Goal: Entertainment & Leisure: Browse casually

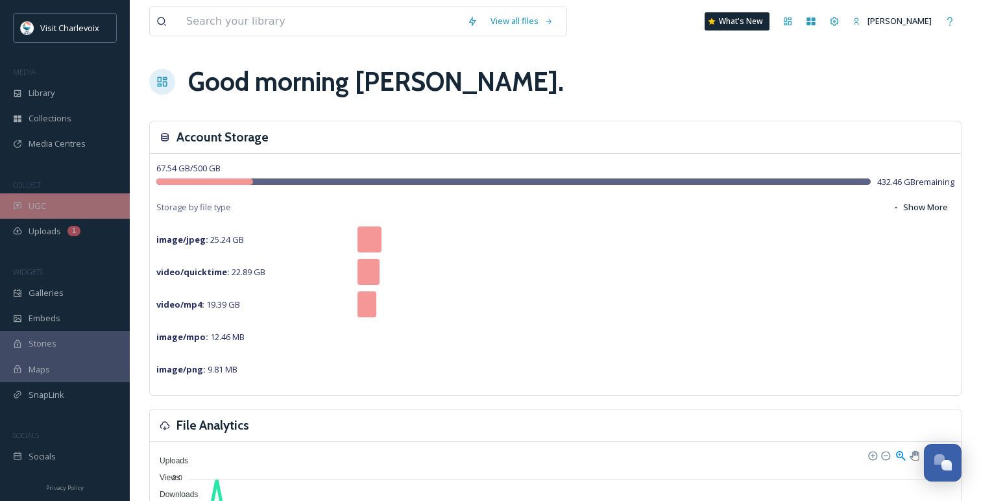
click at [64, 197] on div "UGC" at bounding box center [65, 205] width 130 height 25
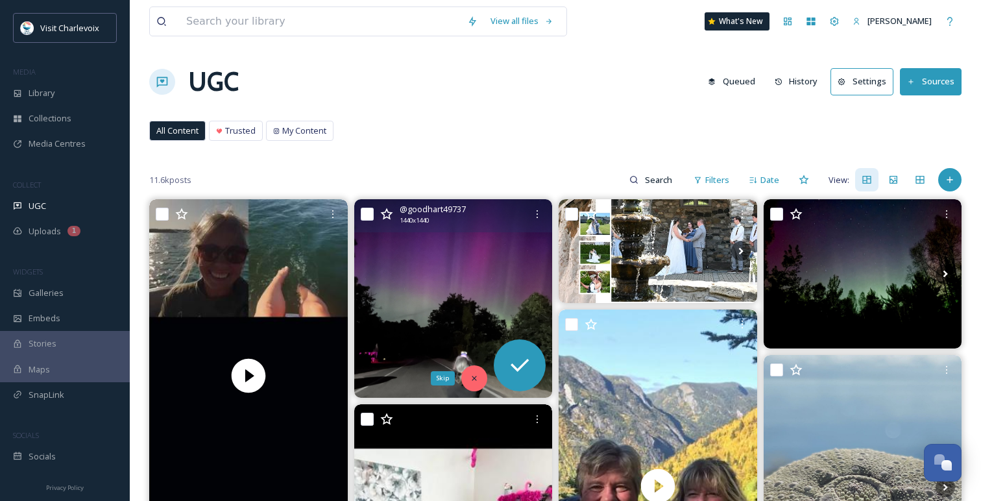
click at [471, 385] on div "Skip" at bounding box center [474, 378] width 26 height 26
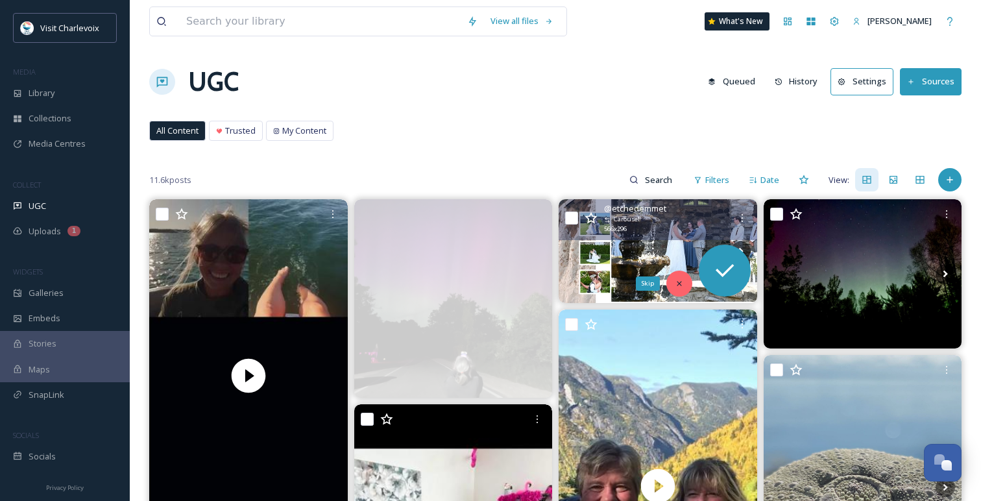
click at [676, 287] on icon at bounding box center [679, 283] width 9 height 9
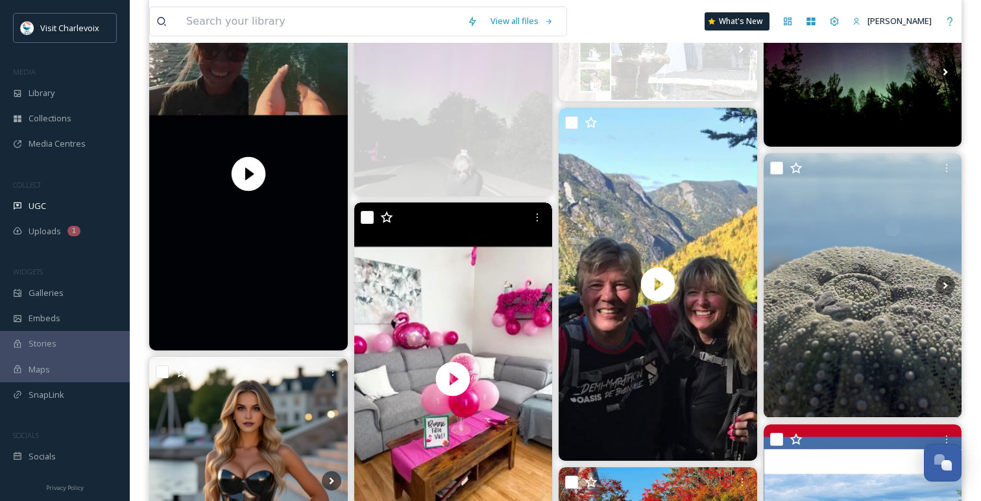
scroll to position [206, 0]
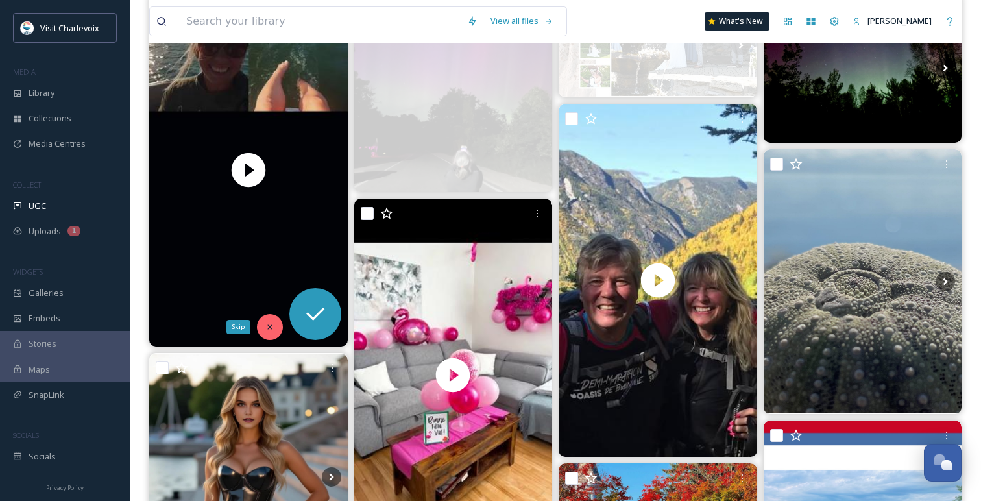
click at [274, 318] on div "Skip" at bounding box center [270, 327] width 26 height 26
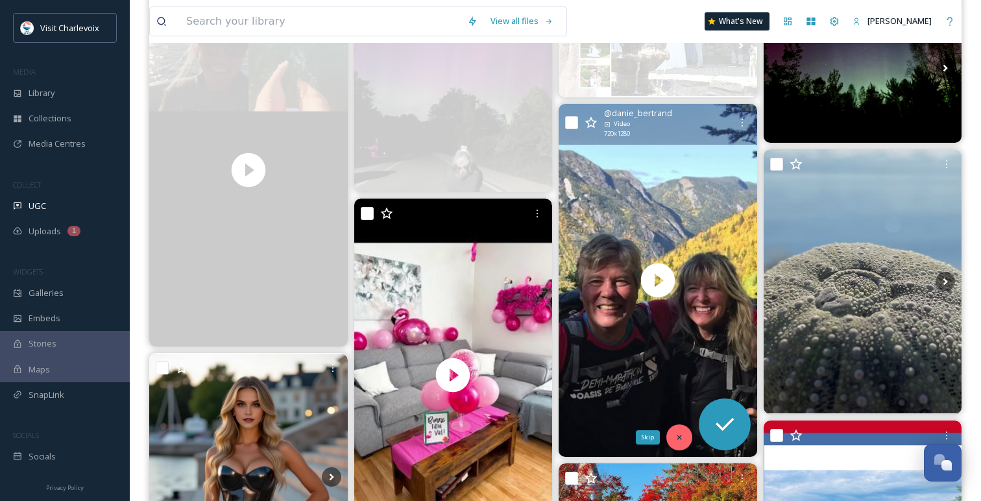
click at [675, 441] on icon at bounding box center [679, 437] width 9 height 9
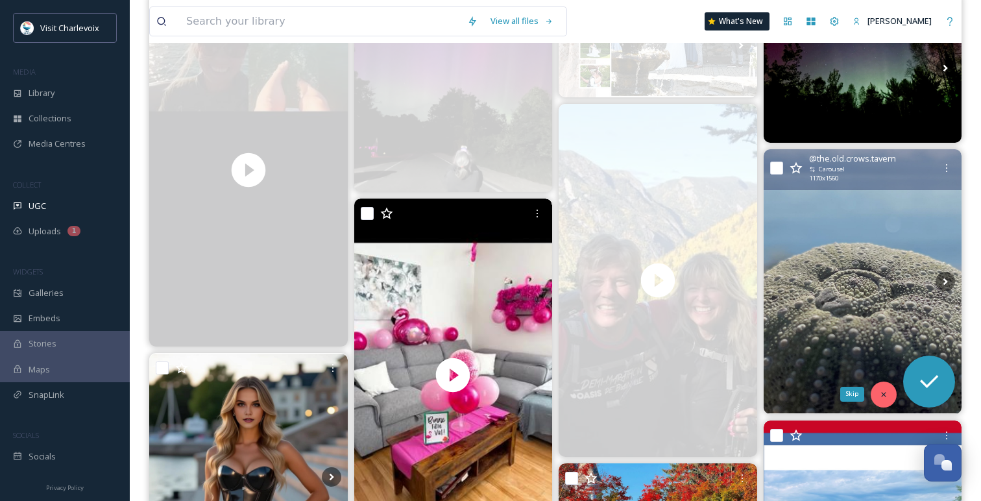
click at [881, 393] on icon at bounding box center [883, 394] width 9 height 9
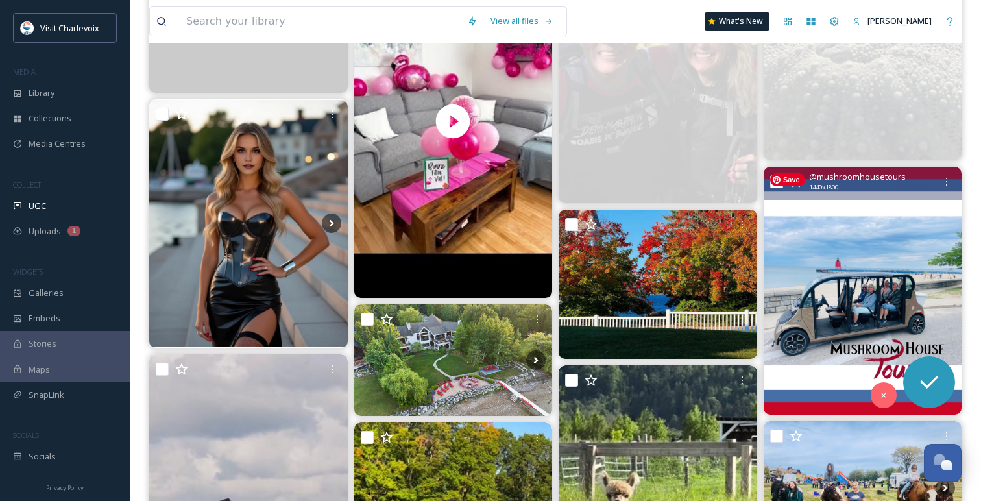
scroll to position [478, 0]
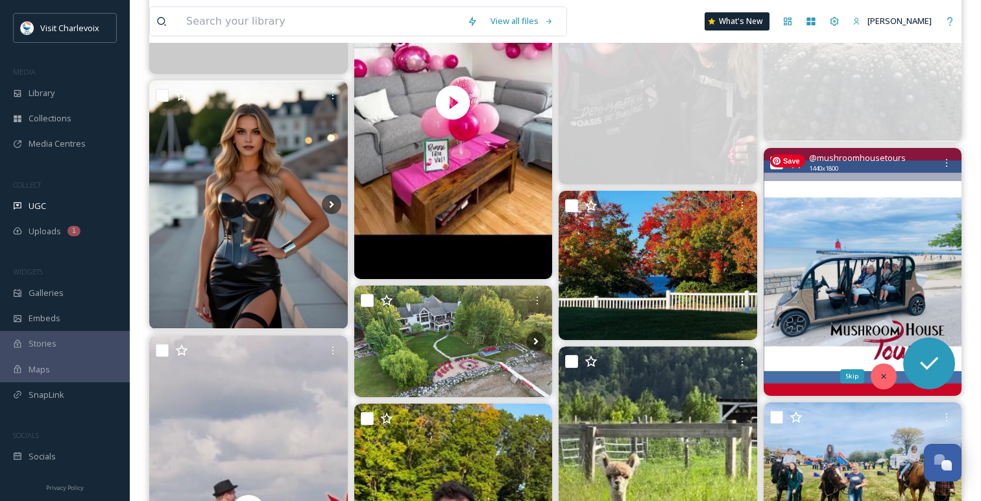
click at [889, 372] on div "Skip" at bounding box center [884, 376] width 26 height 26
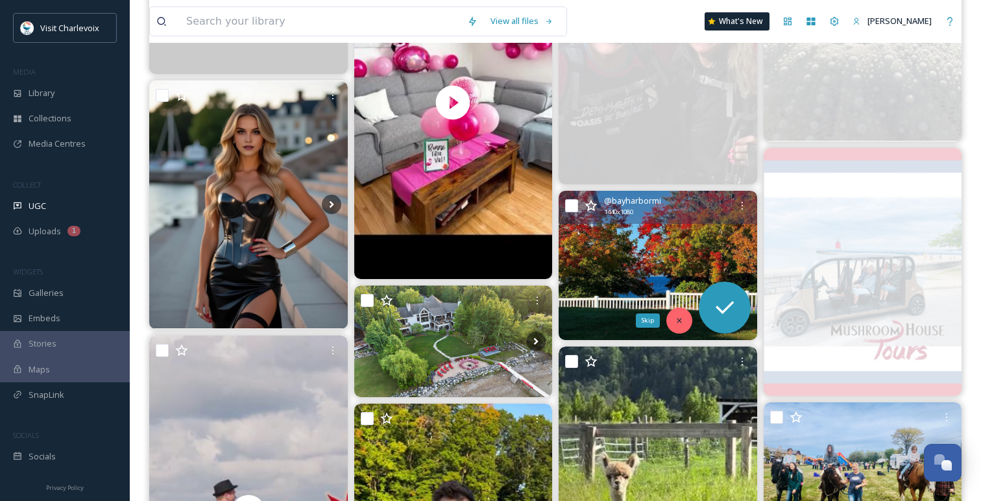
click at [681, 317] on icon at bounding box center [679, 320] width 9 height 9
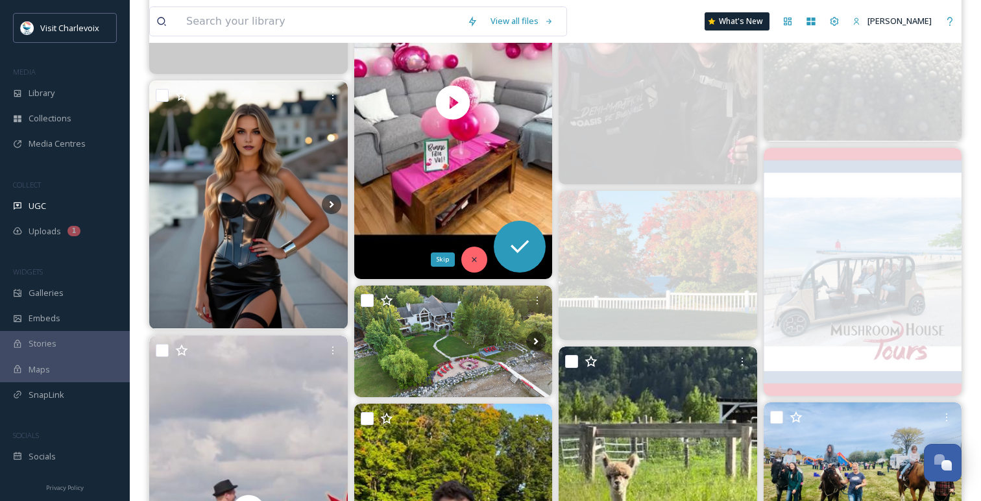
click at [472, 256] on icon at bounding box center [474, 259] width 9 height 9
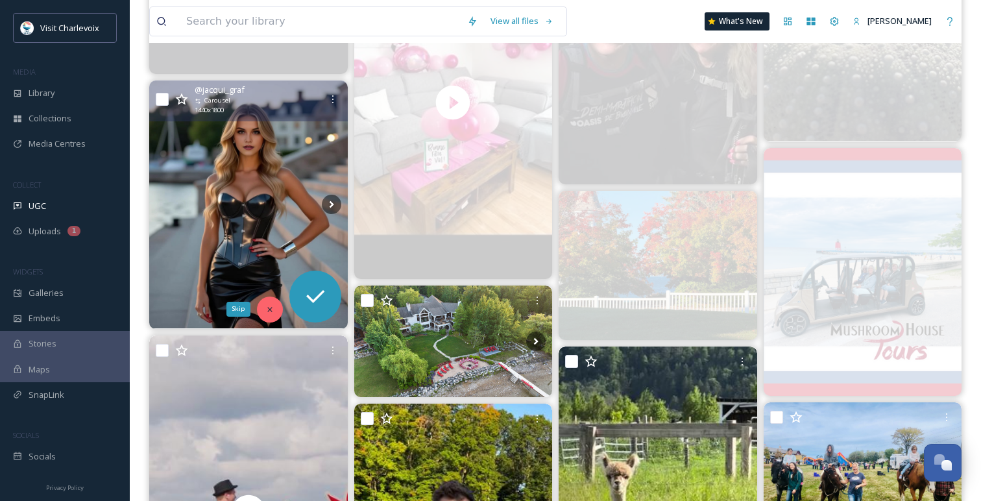
click at [270, 305] on icon at bounding box center [269, 309] width 9 height 9
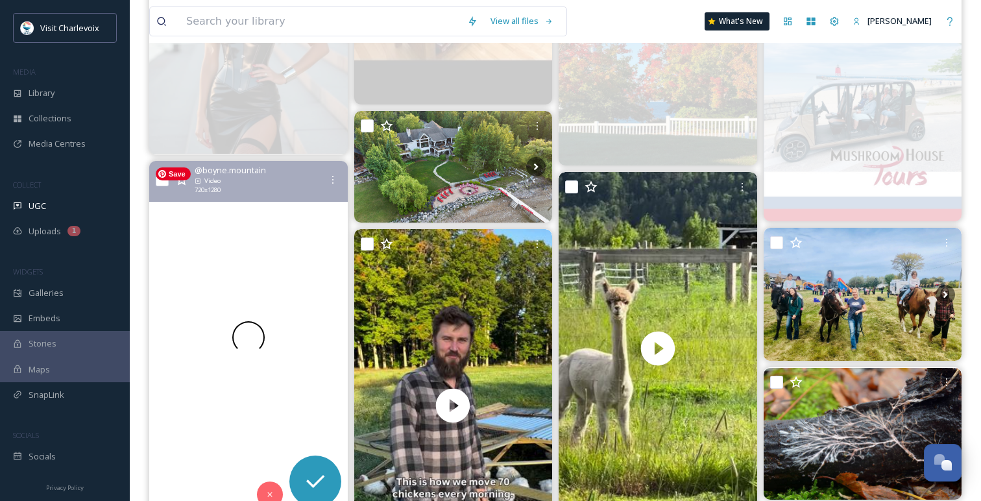
scroll to position [665, 0]
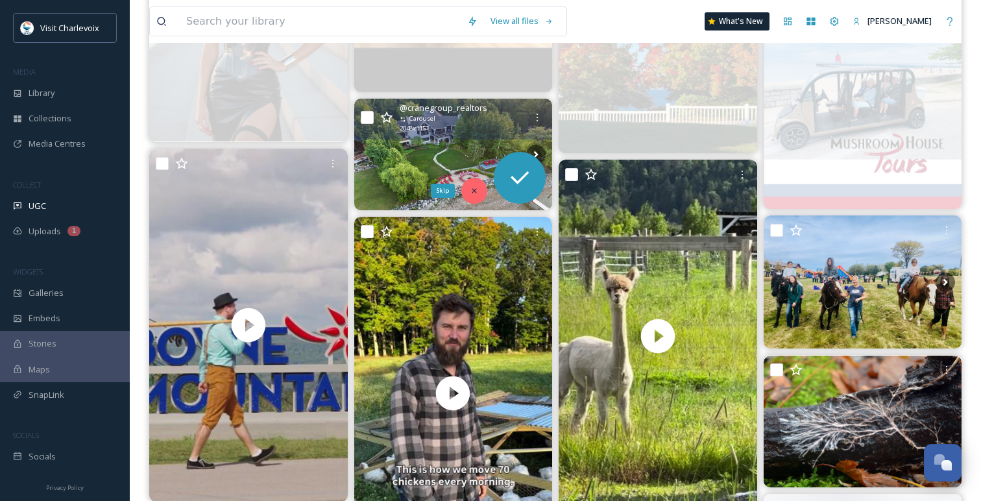
click at [476, 192] on icon at bounding box center [474, 190] width 9 height 9
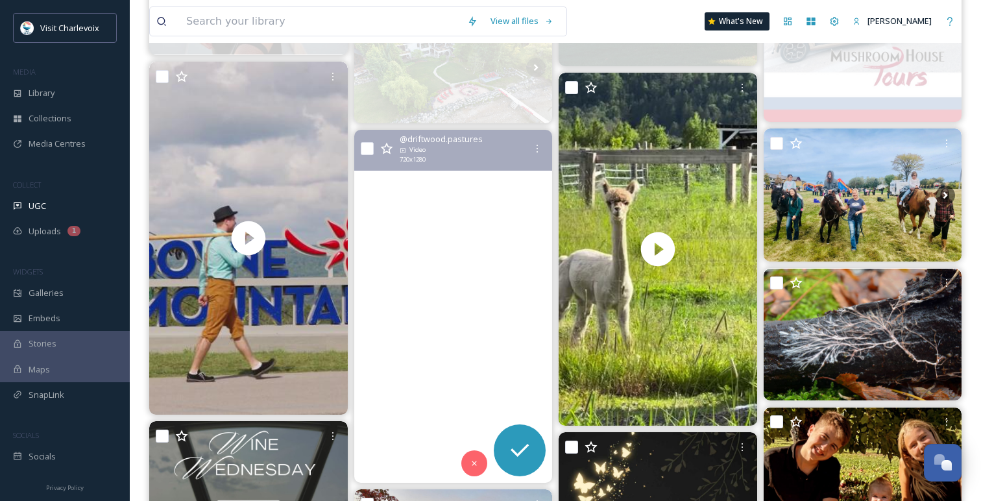
scroll to position [753, 0]
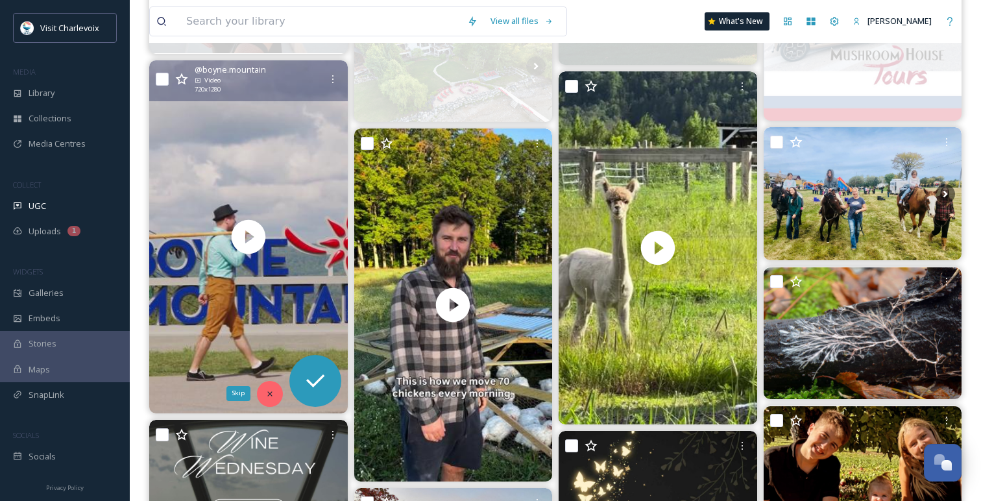
click at [275, 388] on div "Skip" at bounding box center [270, 394] width 26 height 26
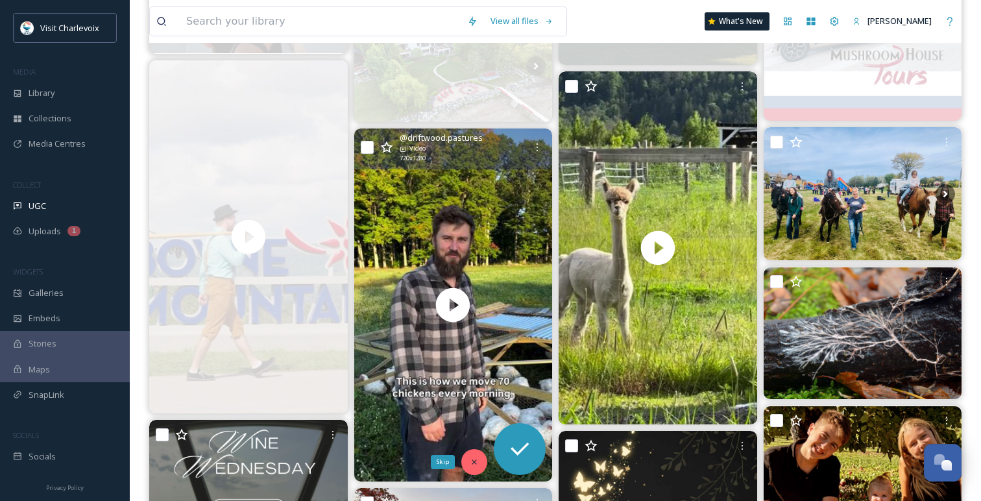
click at [472, 461] on icon at bounding box center [474, 461] width 5 height 5
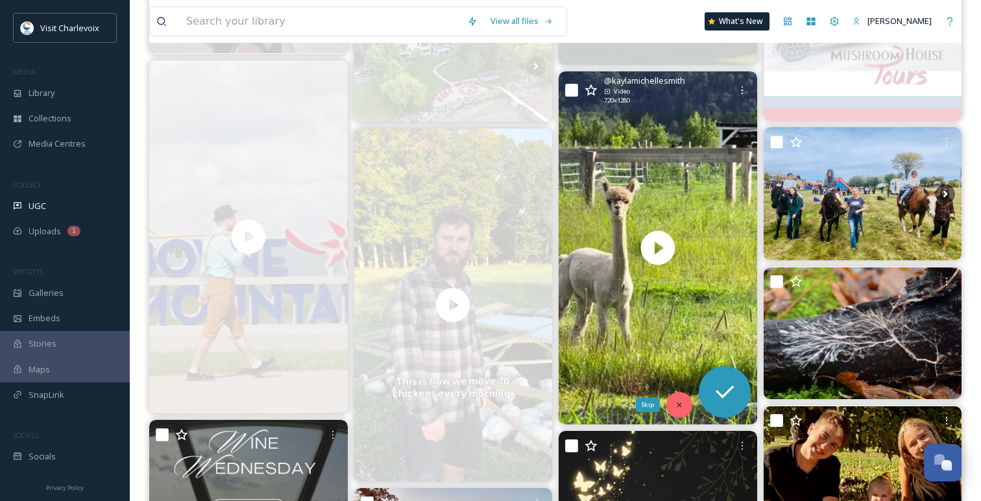
click at [677, 396] on div "Skip" at bounding box center [679, 405] width 26 height 26
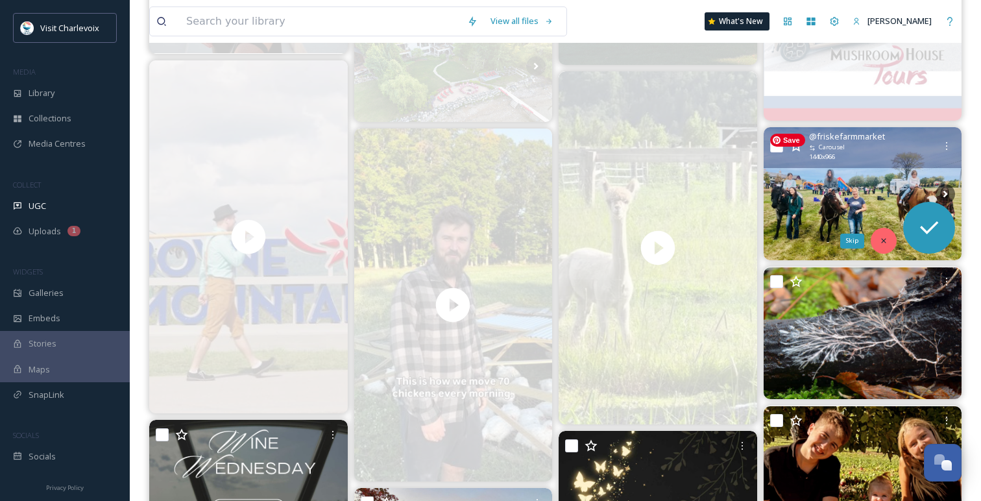
click at [885, 230] on div "Skip" at bounding box center [884, 241] width 26 height 26
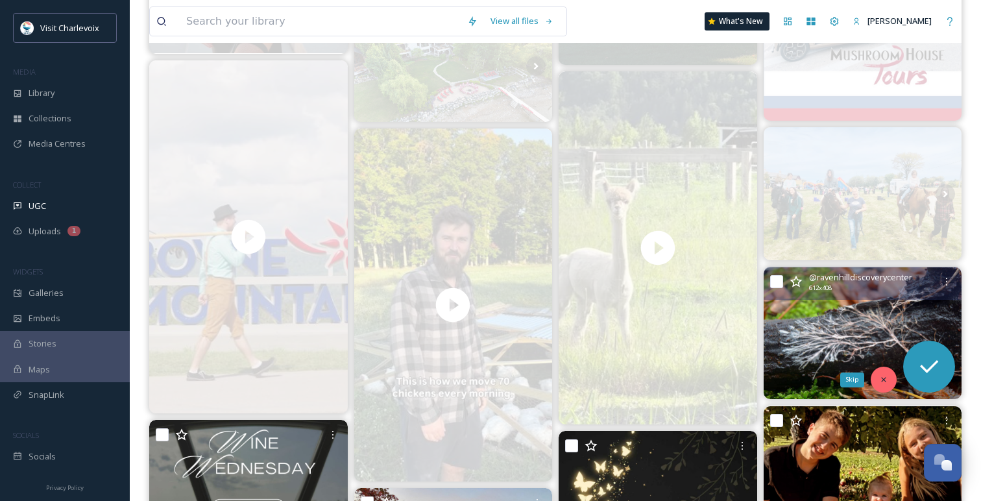
click at [881, 372] on div "Skip" at bounding box center [884, 380] width 26 height 26
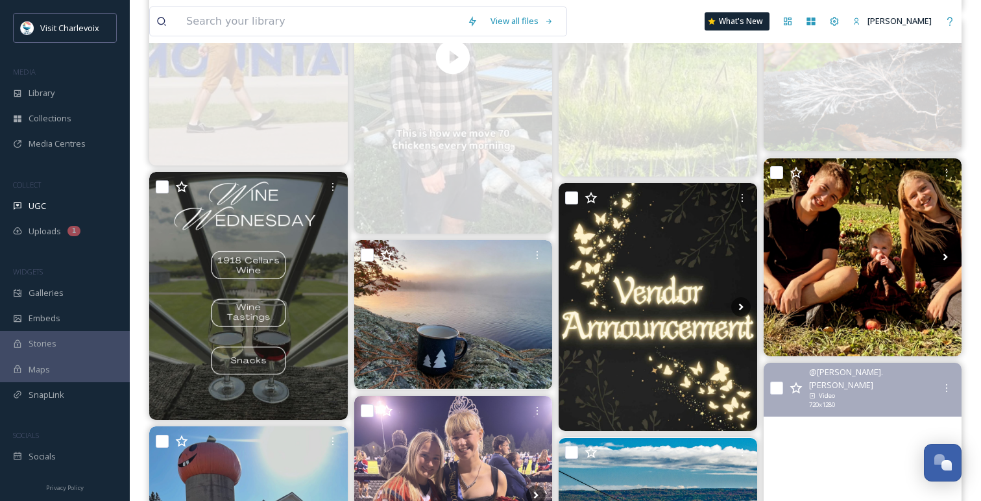
scroll to position [1002, 0]
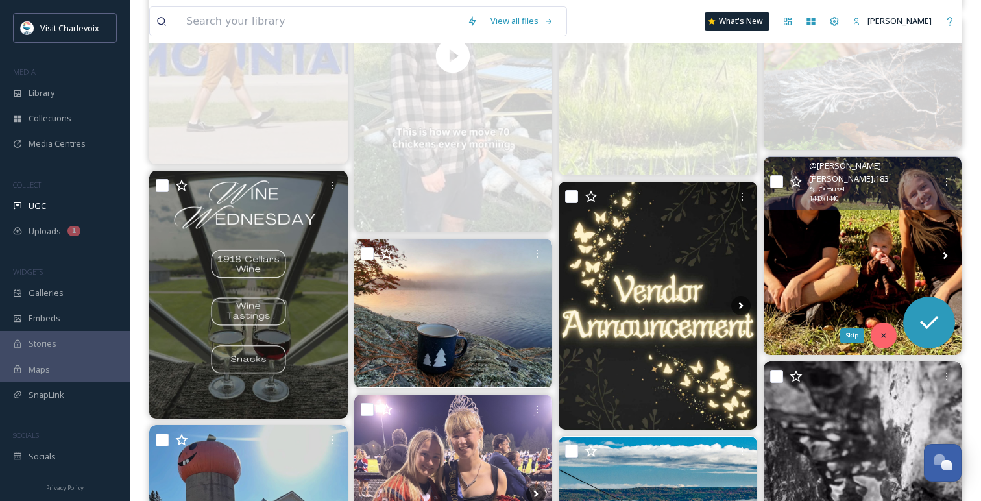
click at [885, 330] on div "Skip" at bounding box center [884, 335] width 26 height 26
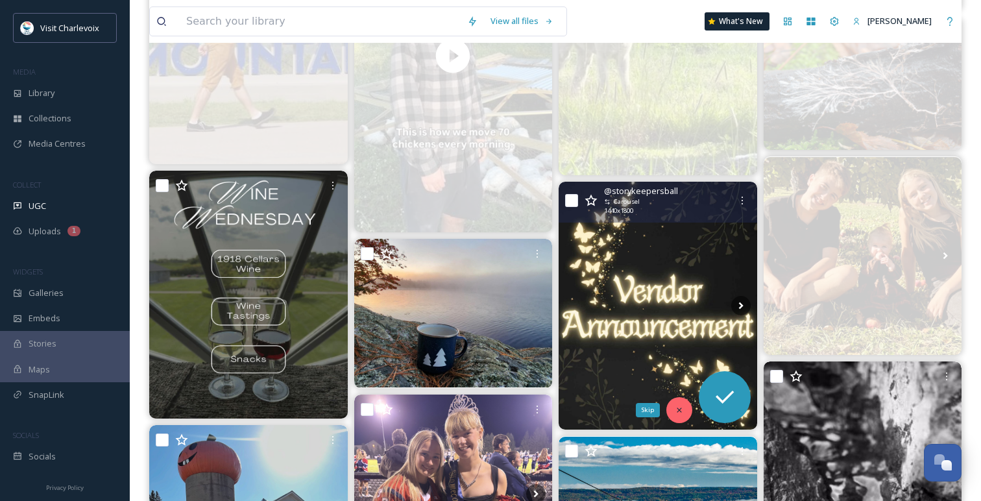
click at [681, 413] on icon at bounding box center [679, 409] width 9 height 9
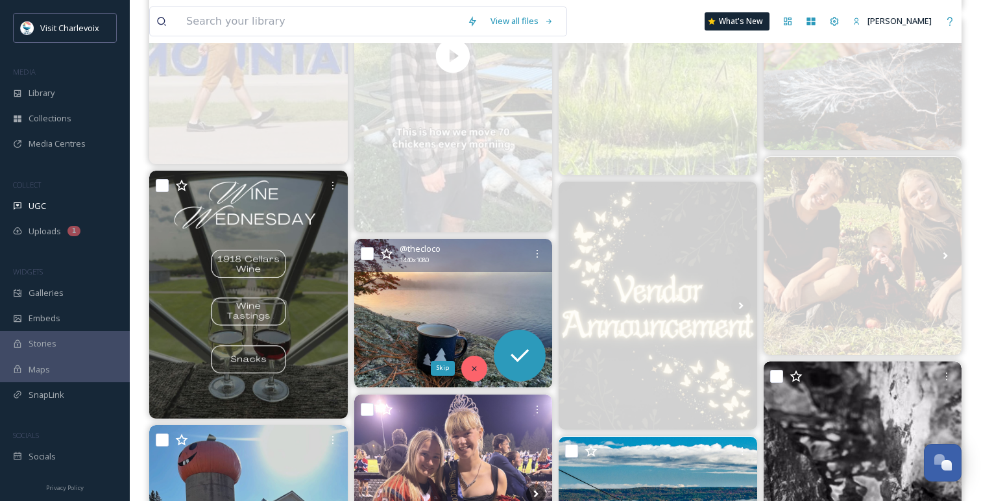
click at [477, 365] on icon at bounding box center [474, 368] width 9 height 9
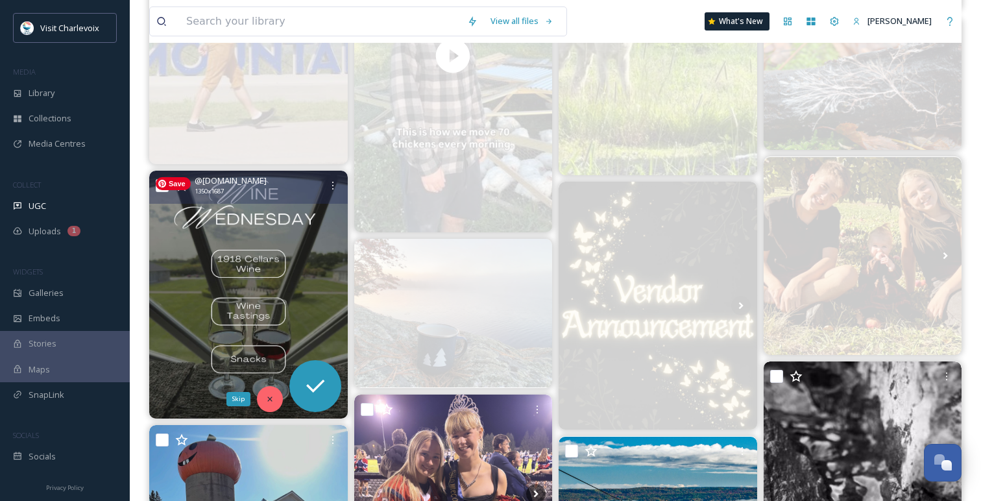
click at [272, 396] on icon at bounding box center [269, 398] width 9 height 9
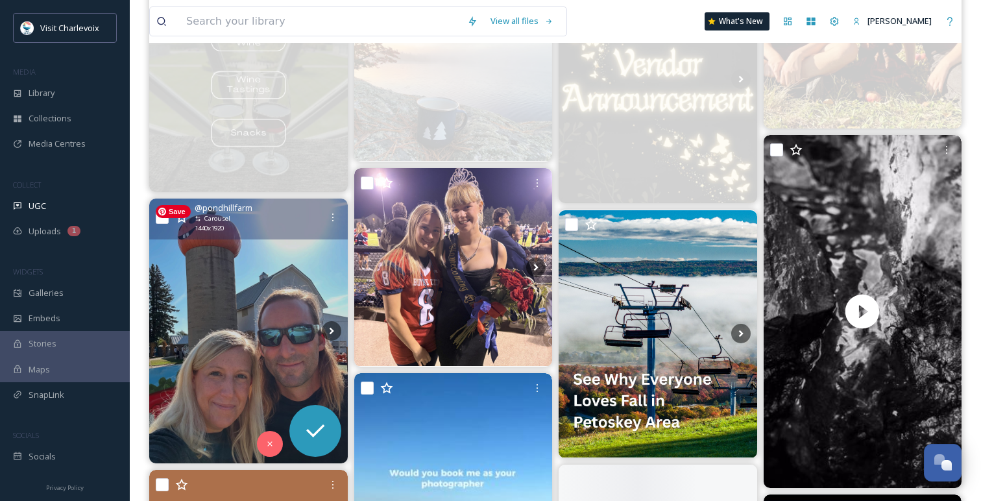
scroll to position [1238, 0]
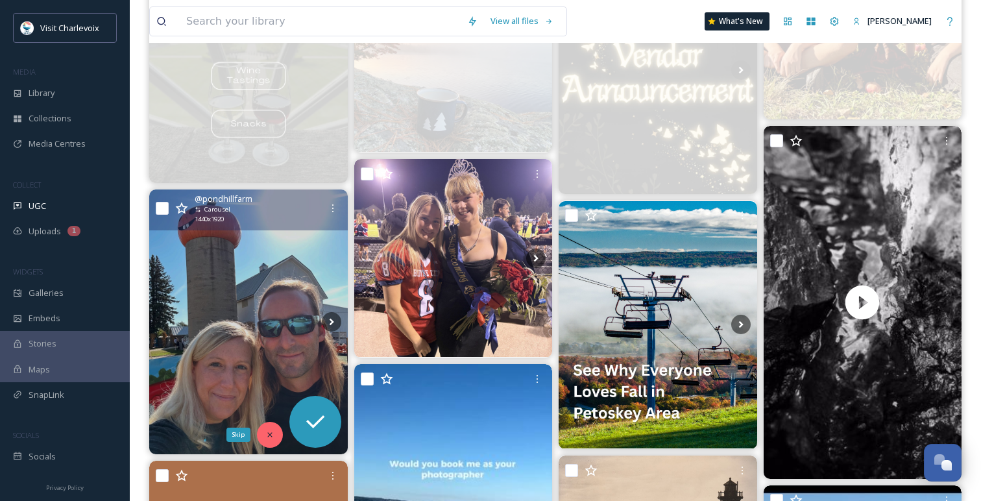
click at [262, 431] on div "Skip" at bounding box center [270, 435] width 26 height 26
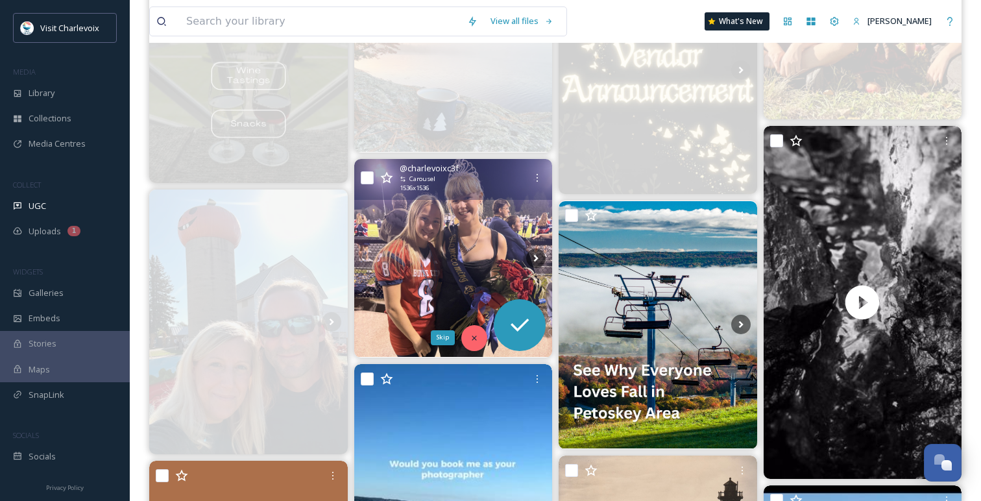
click at [481, 333] on div "Skip" at bounding box center [474, 338] width 26 height 26
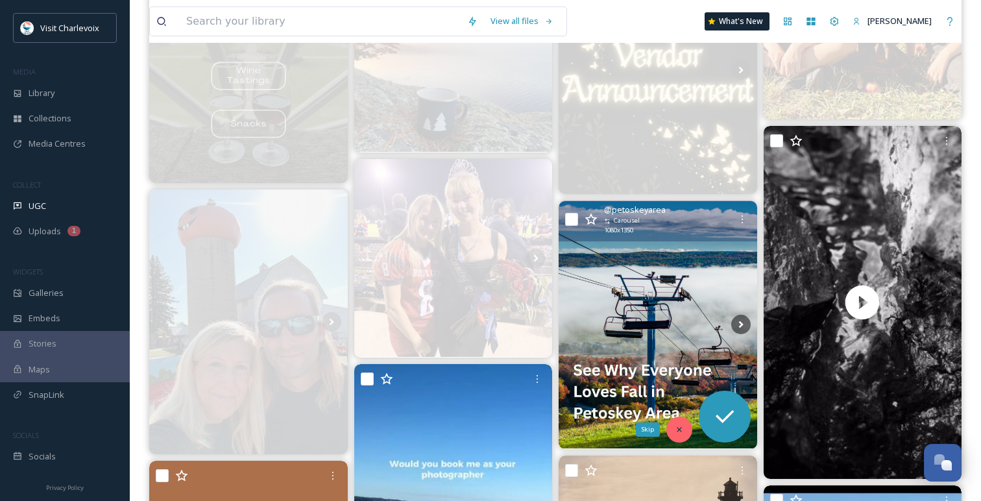
click at [671, 426] on div "Skip" at bounding box center [679, 429] width 26 height 26
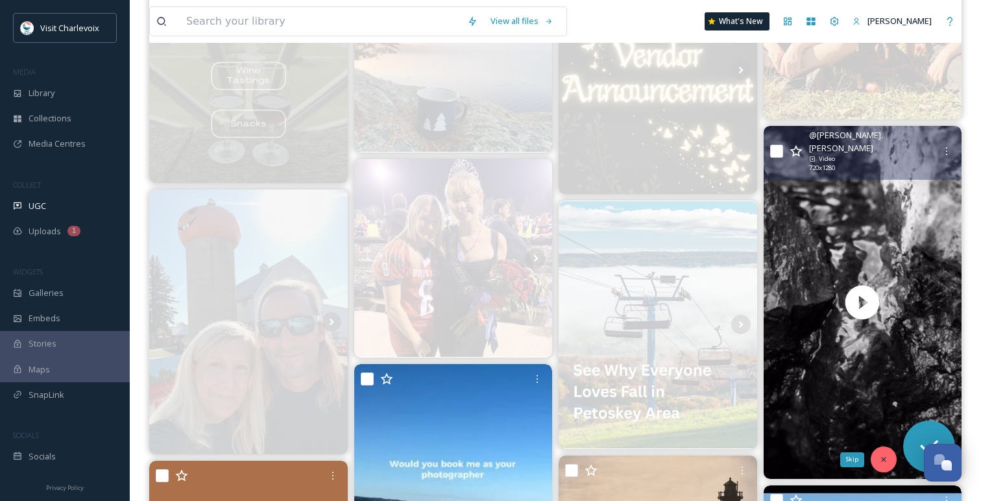
click at [879, 453] on div "Skip" at bounding box center [884, 459] width 26 height 26
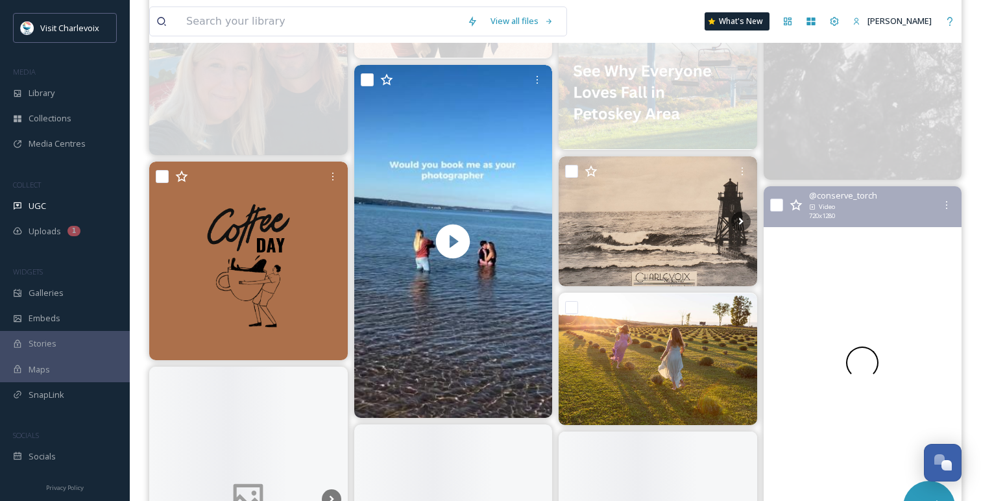
scroll to position [1568, 0]
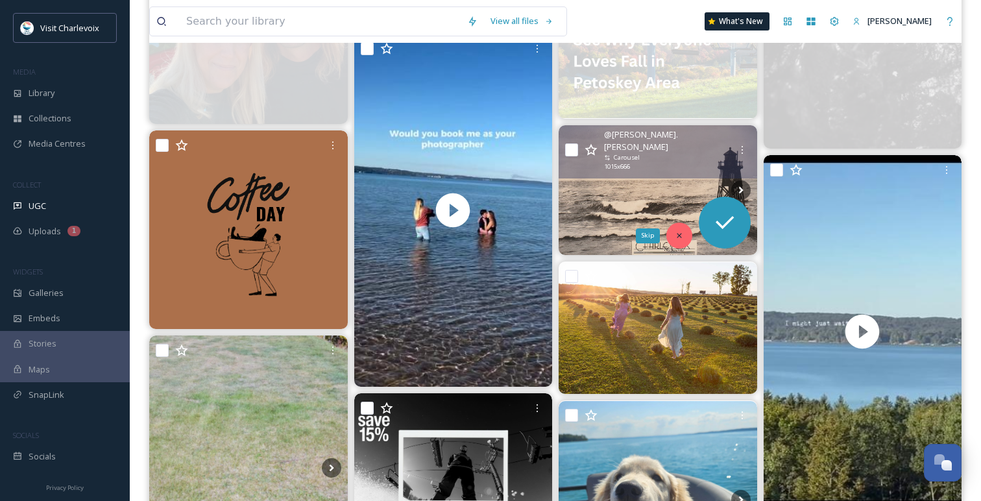
click at [673, 237] on div "Skip" at bounding box center [679, 236] width 26 height 26
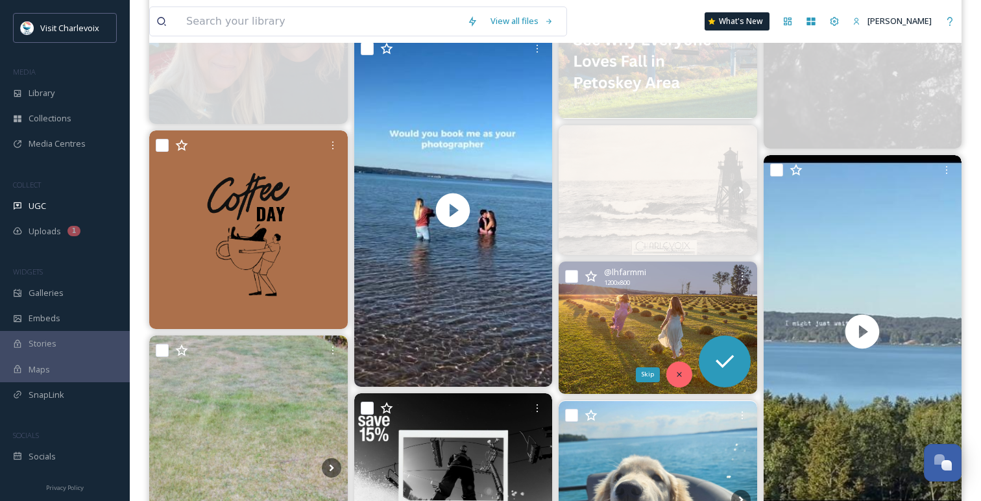
click at [679, 374] on icon at bounding box center [679, 374] width 5 height 5
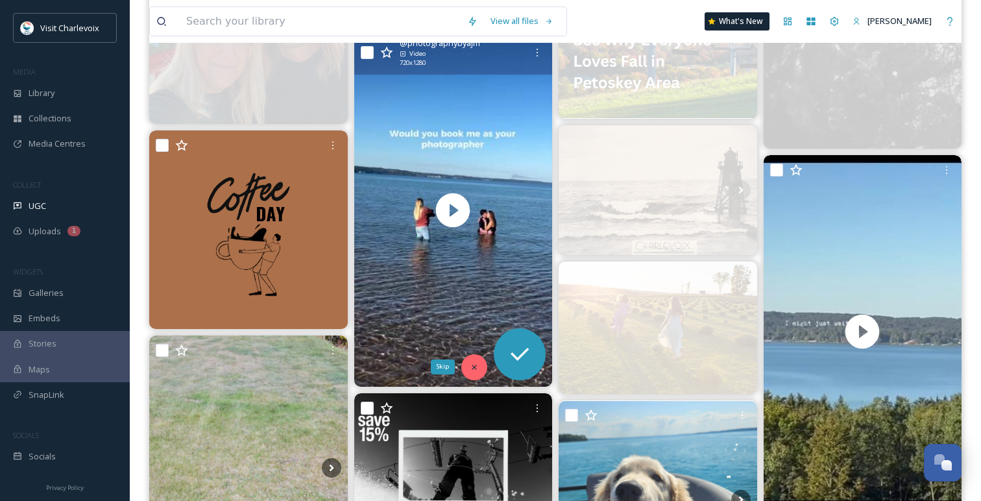
click at [470, 361] on div "Skip" at bounding box center [474, 367] width 26 height 26
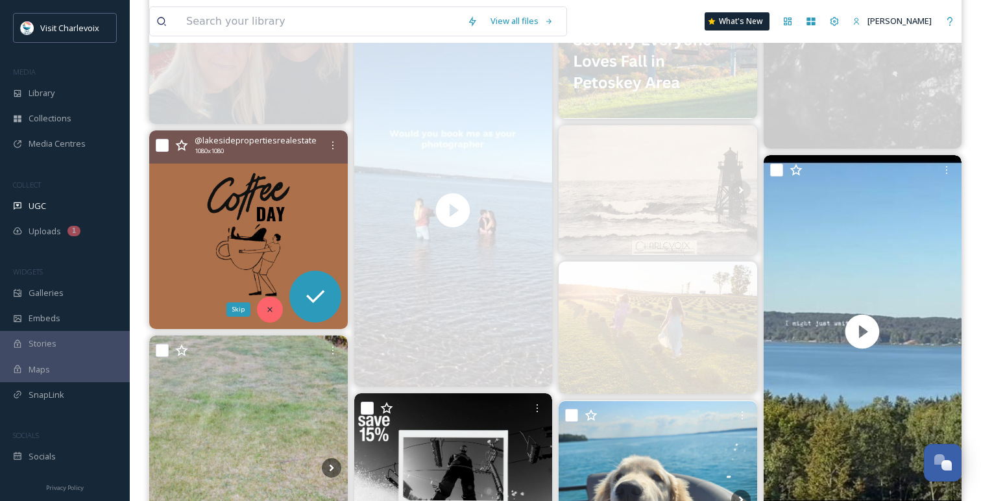
click at [271, 302] on div "Skip" at bounding box center [270, 309] width 26 height 26
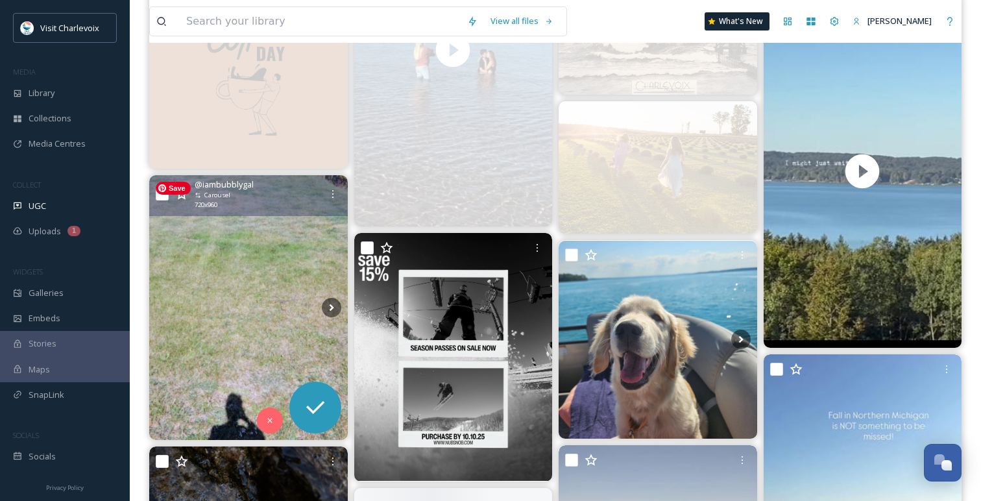
scroll to position [1753, 0]
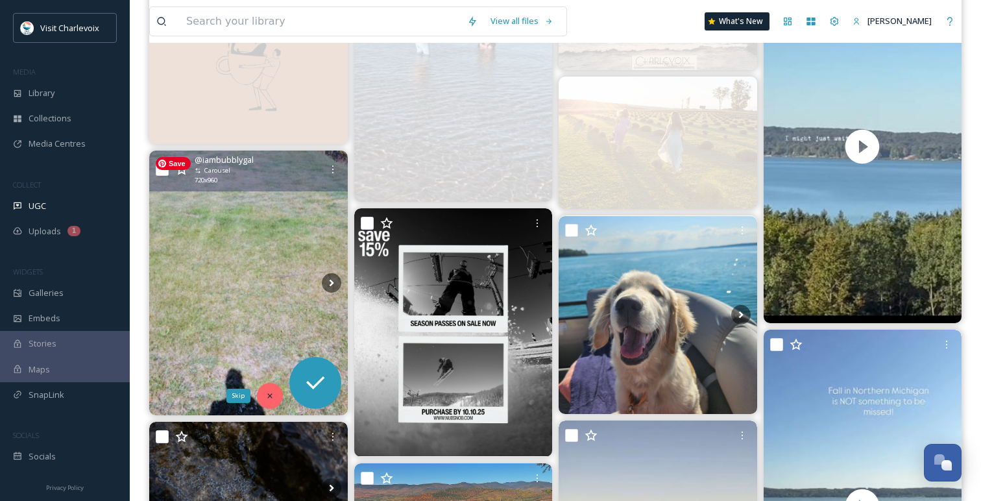
click at [268, 402] on div "Skip" at bounding box center [270, 396] width 26 height 26
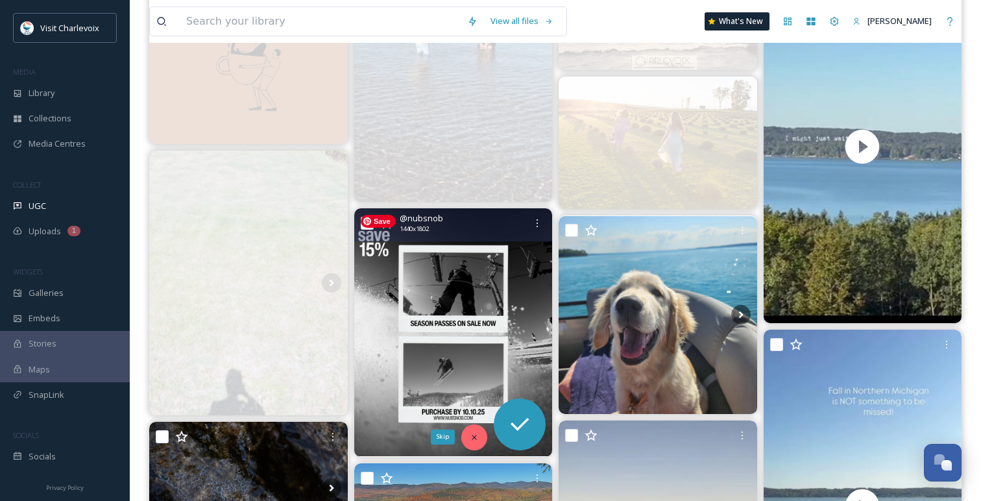
click at [479, 440] on div "Skip" at bounding box center [474, 437] width 26 height 26
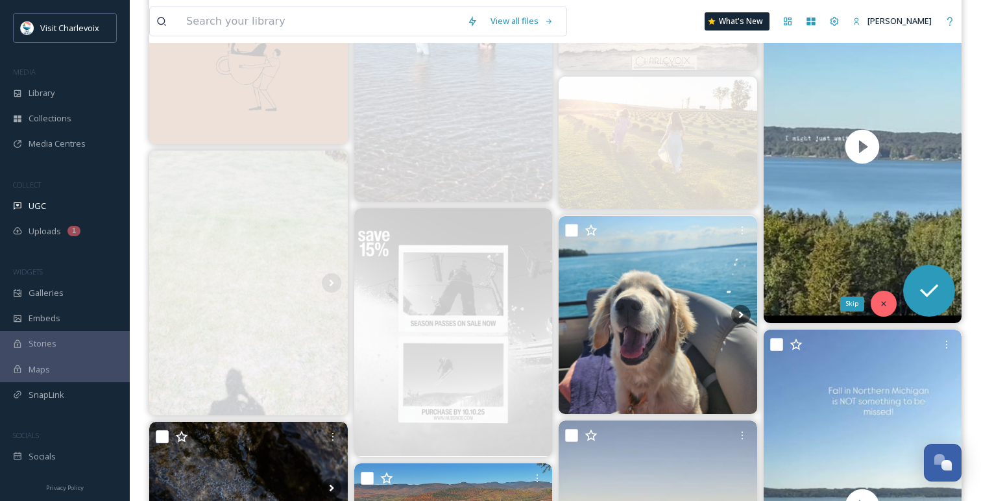
click at [882, 307] on icon at bounding box center [883, 303] width 9 height 9
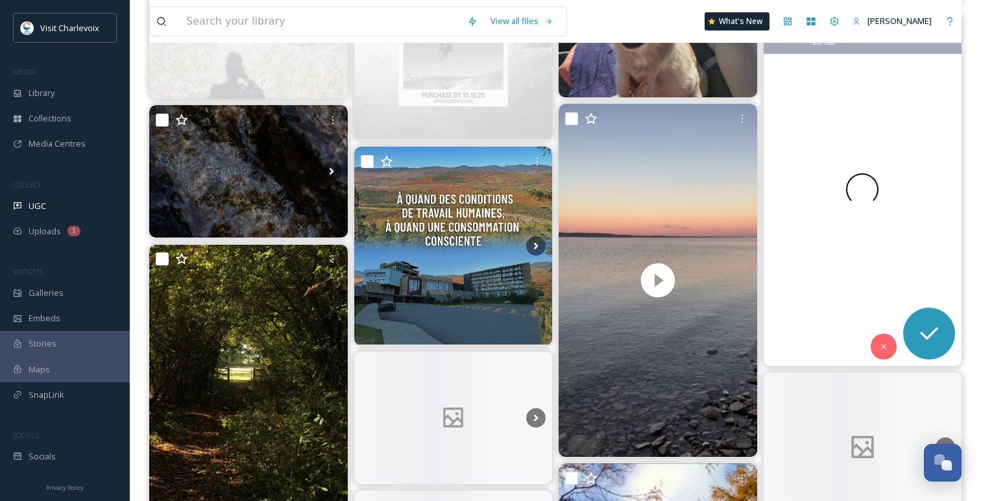
scroll to position [2075, 0]
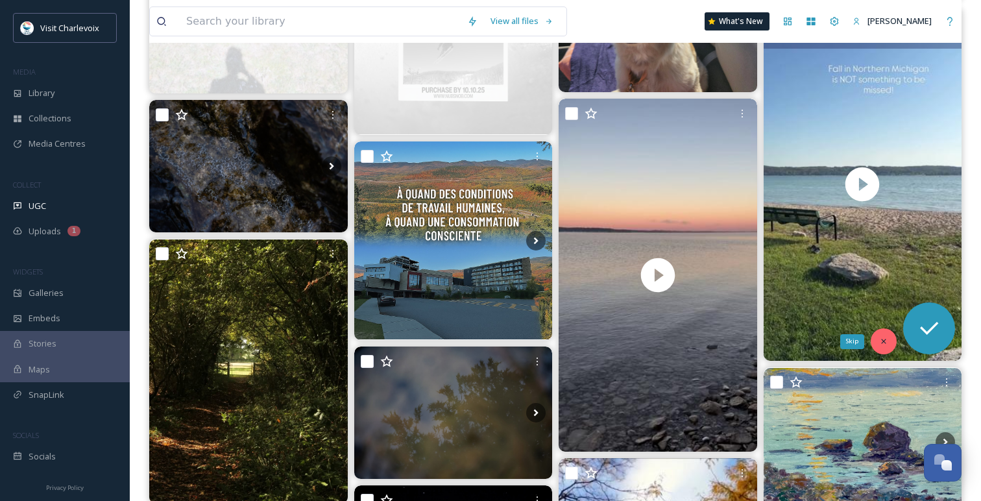
click at [884, 335] on div "Skip" at bounding box center [884, 341] width 26 height 26
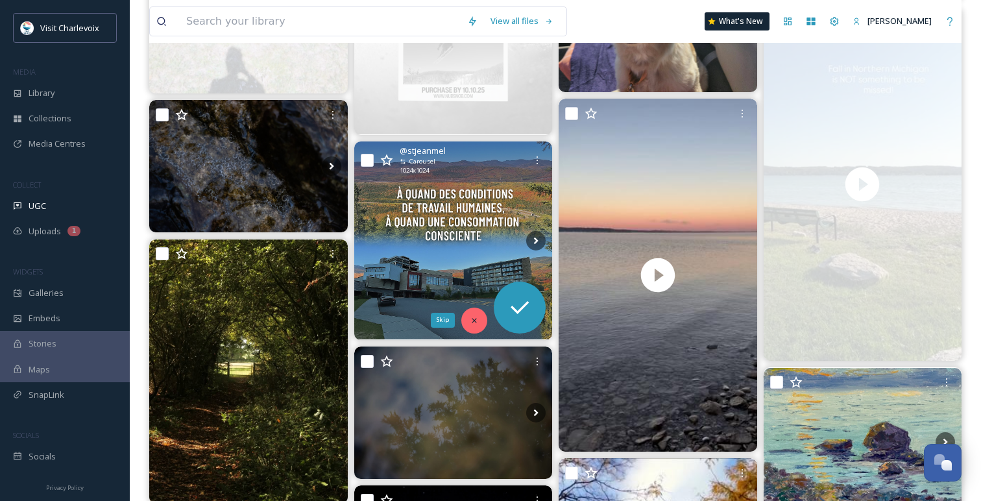
click at [471, 319] on icon at bounding box center [474, 320] width 9 height 9
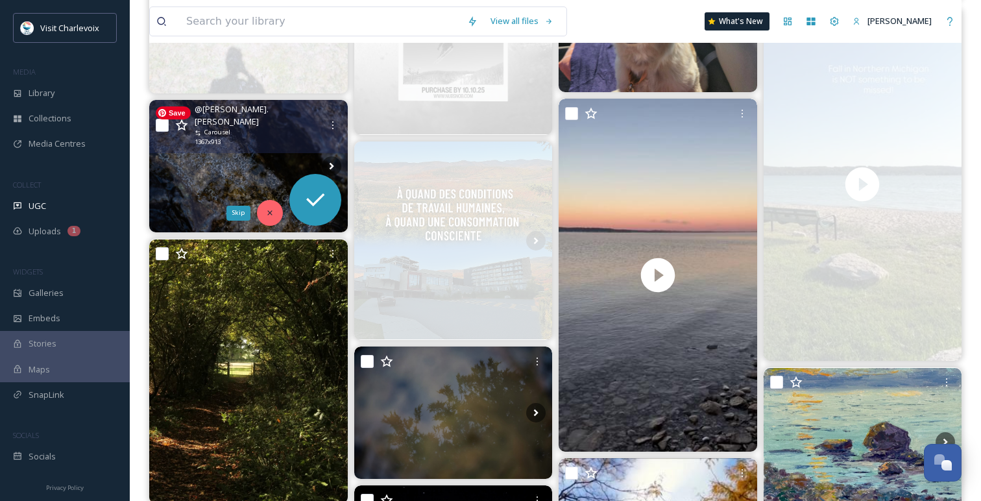
click at [268, 204] on div "Skip" at bounding box center [270, 213] width 26 height 26
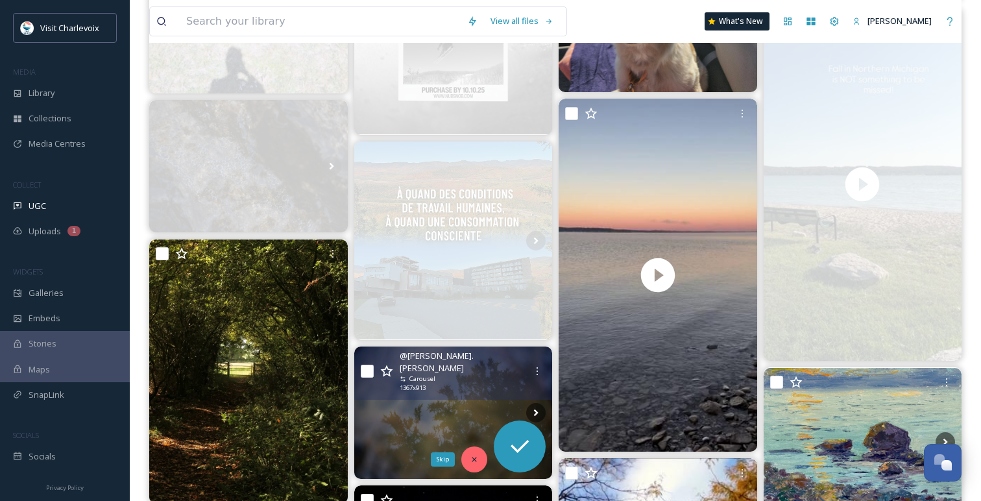
click at [481, 458] on div "Skip" at bounding box center [474, 459] width 26 height 26
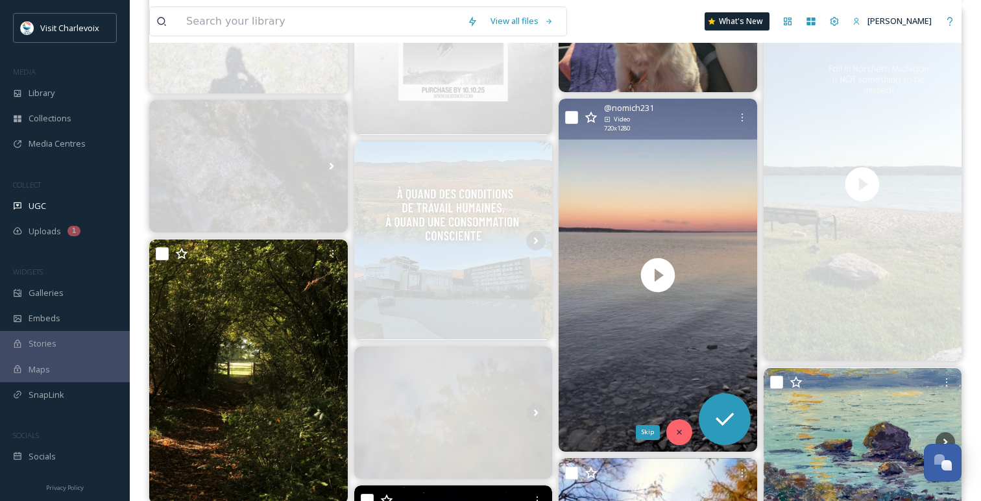
click at [681, 431] on icon at bounding box center [679, 432] width 9 height 9
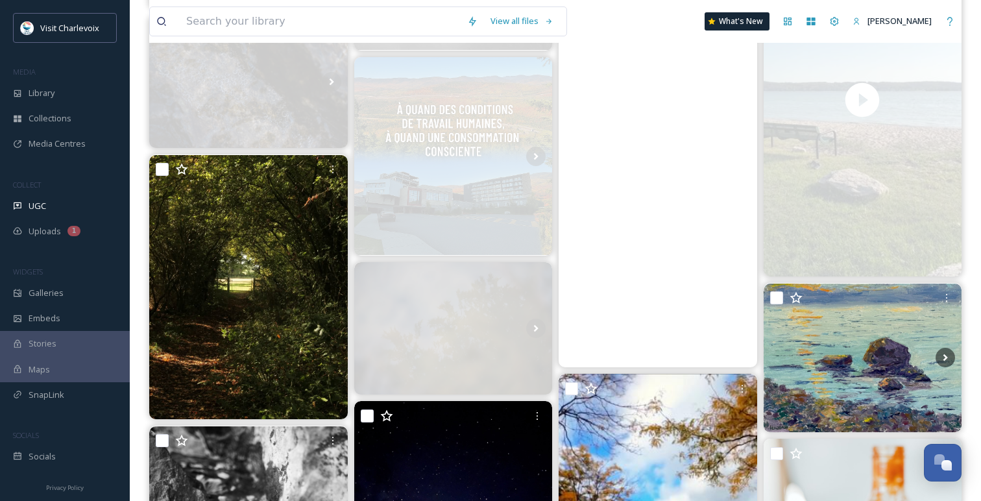
scroll to position [2222, 0]
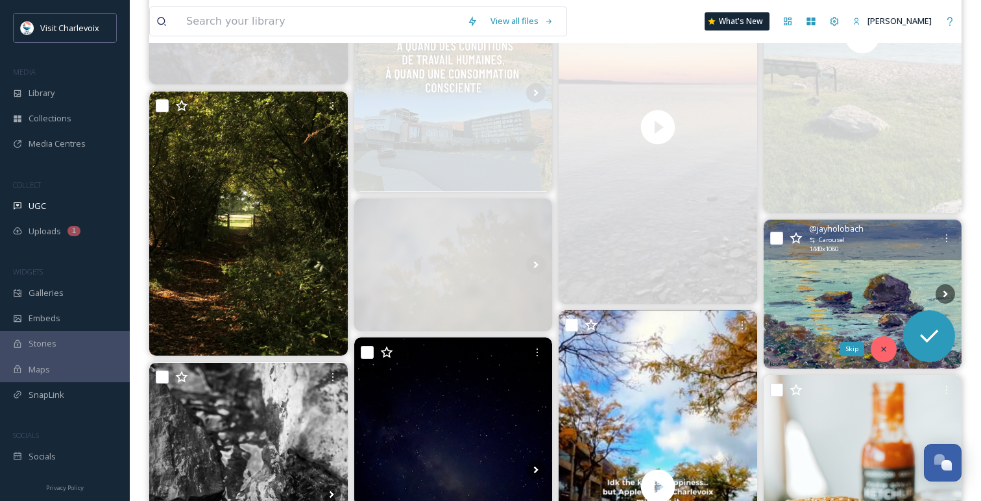
click at [874, 350] on div "Skip" at bounding box center [884, 349] width 26 height 26
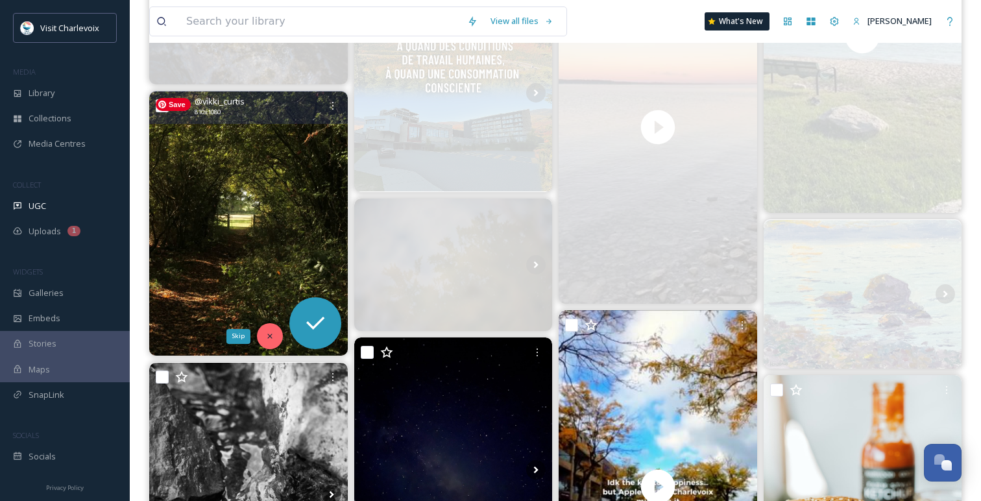
click at [269, 335] on icon at bounding box center [269, 335] width 9 height 9
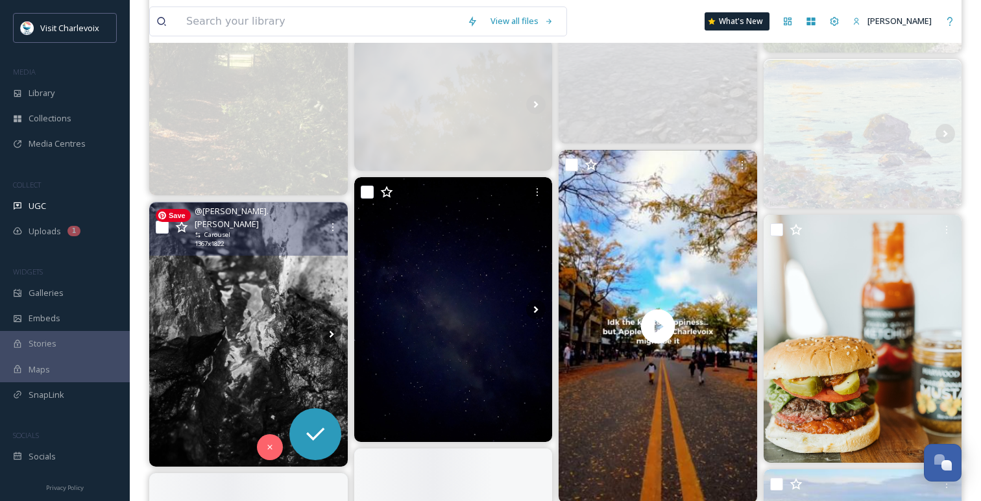
scroll to position [2448, 0]
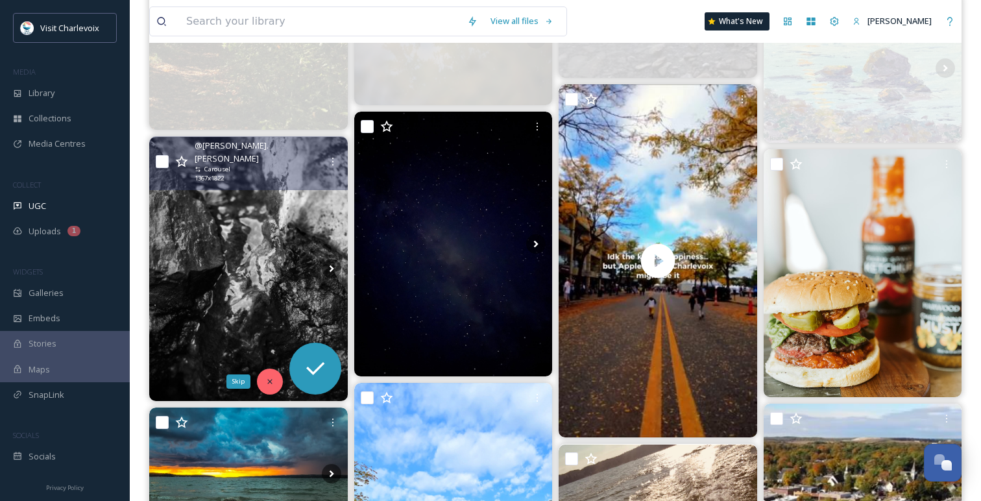
click at [267, 377] on icon at bounding box center [269, 381] width 9 height 9
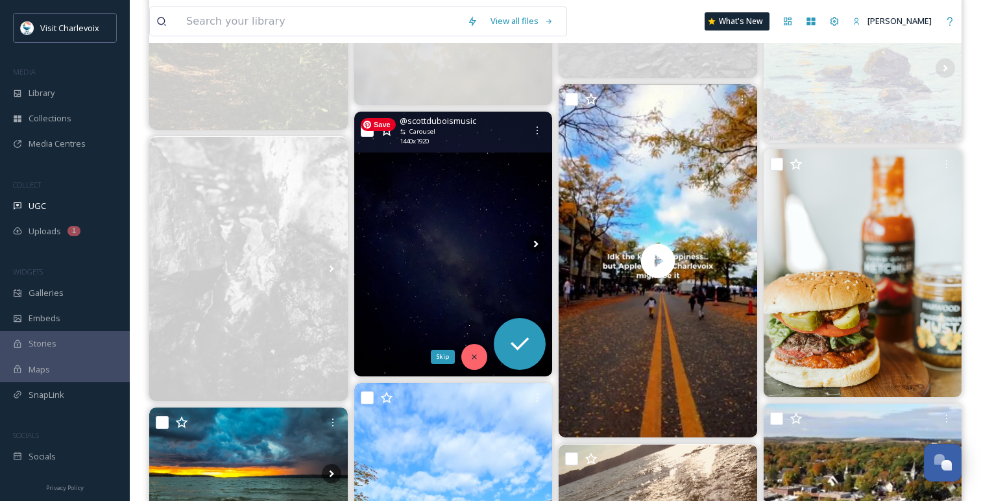
click at [472, 359] on icon at bounding box center [474, 356] width 5 height 5
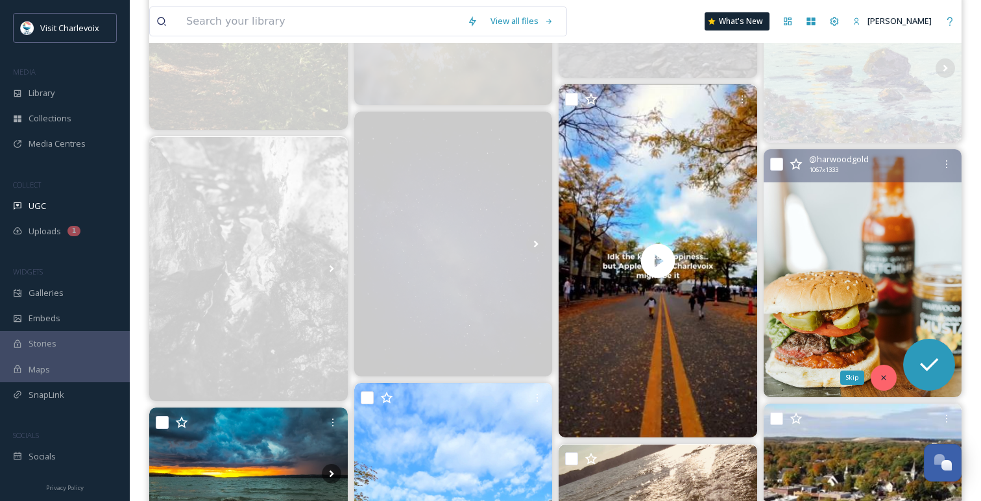
click at [883, 381] on icon at bounding box center [883, 377] width 9 height 9
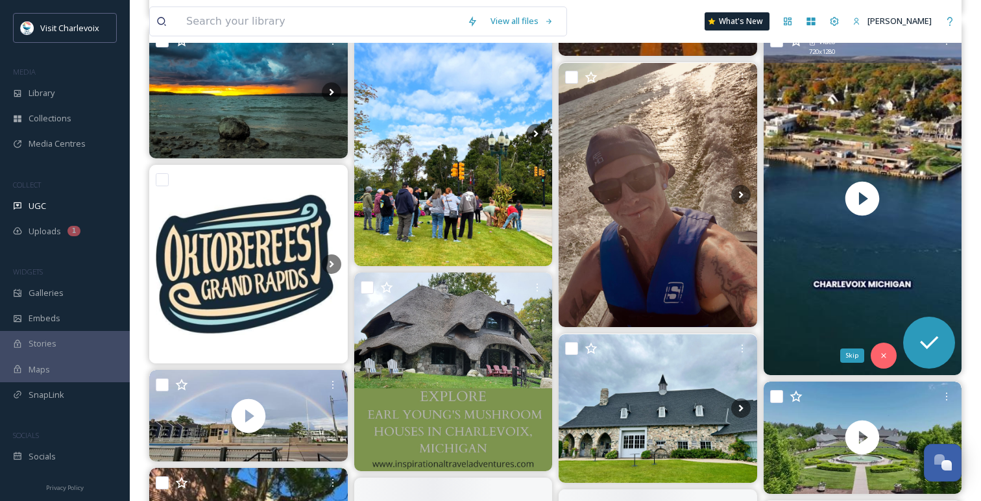
scroll to position [2837, 0]
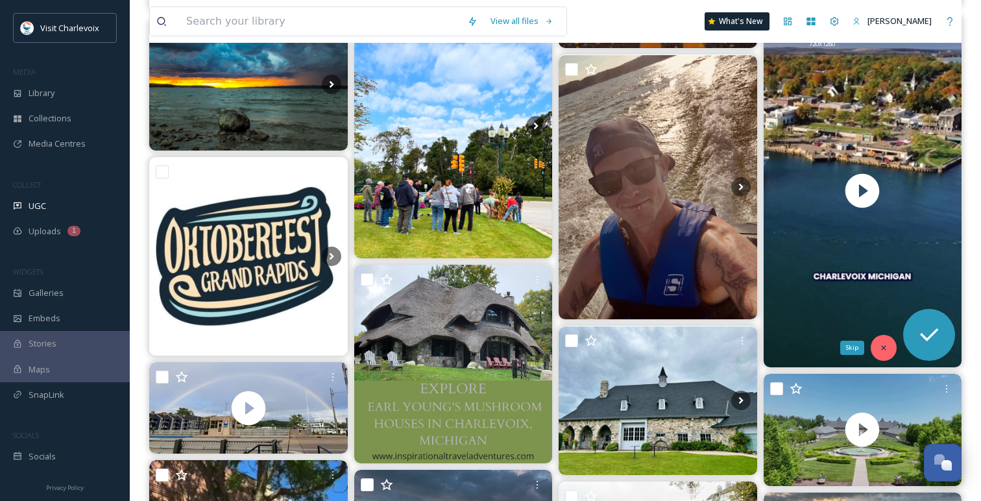
click at [880, 347] on icon at bounding box center [883, 347] width 9 height 9
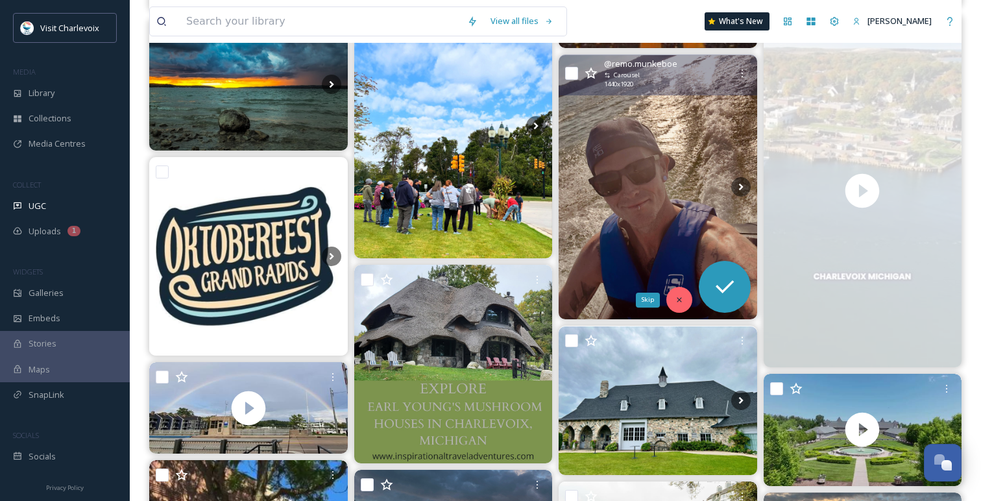
click at [684, 295] on div "Skip" at bounding box center [679, 300] width 26 height 26
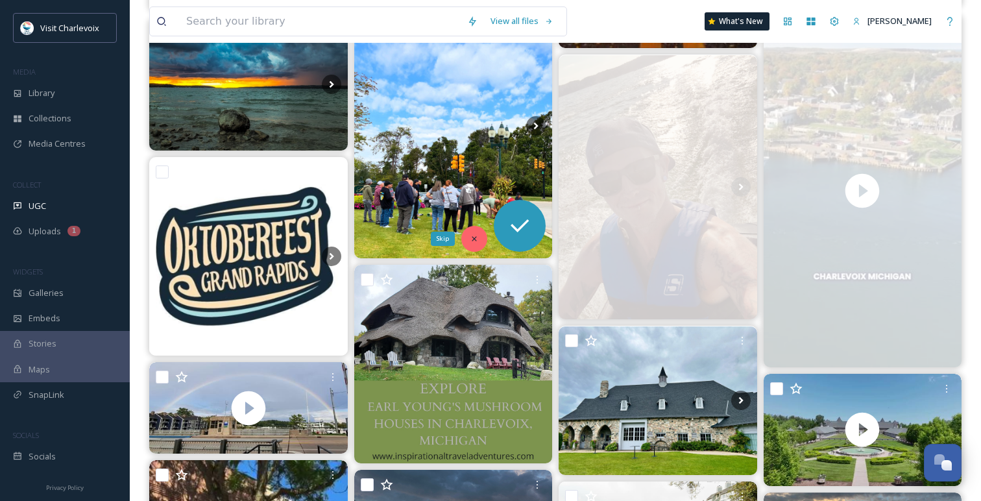
click at [477, 231] on div "Skip" at bounding box center [474, 239] width 26 height 26
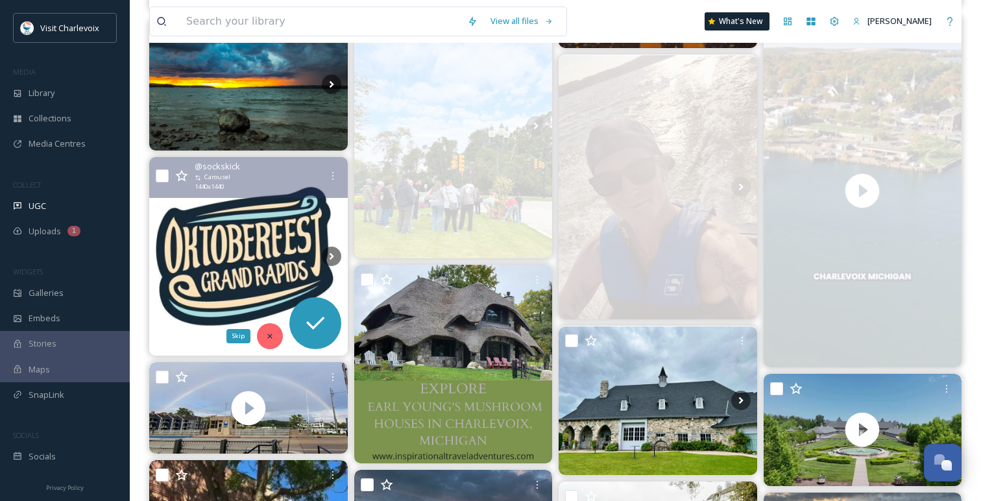
click at [270, 334] on icon at bounding box center [269, 335] width 9 height 9
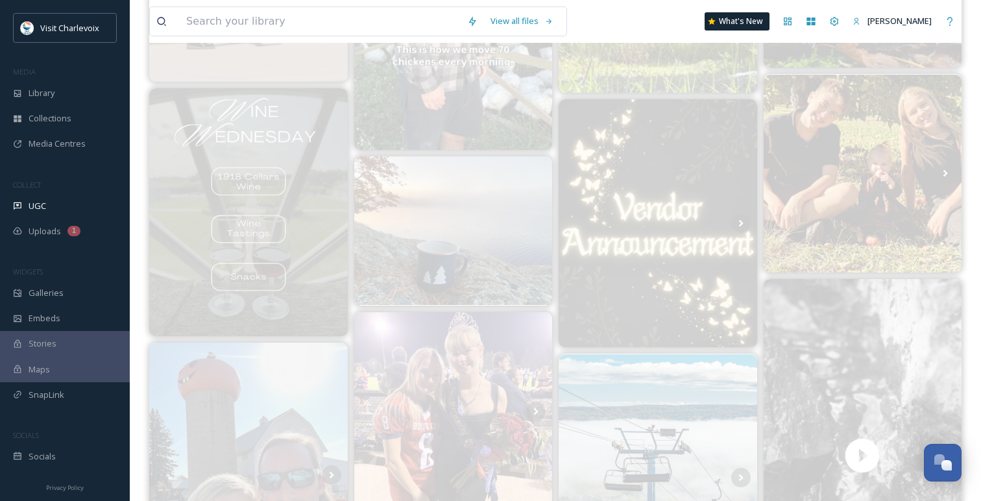
scroll to position [949, 0]
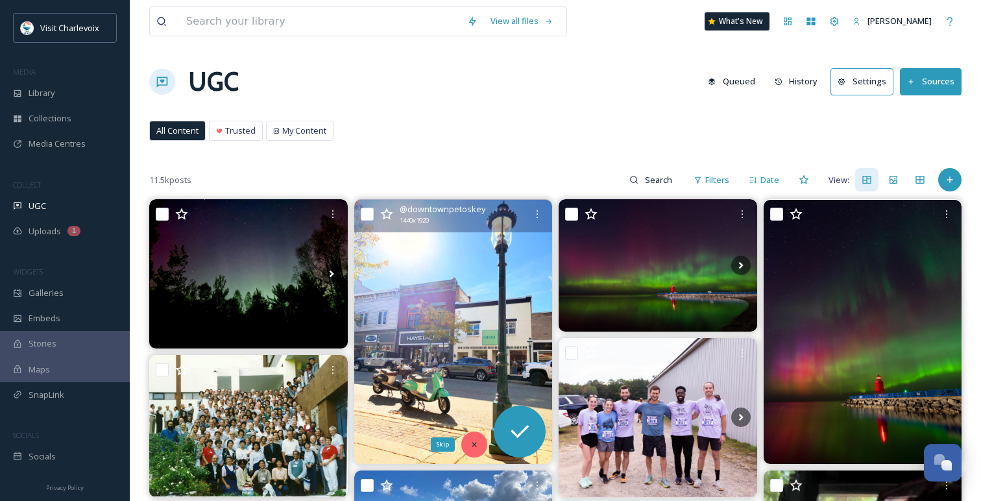
click at [478, 444] on icon at bounding box center [474, 444] width 9 height 9
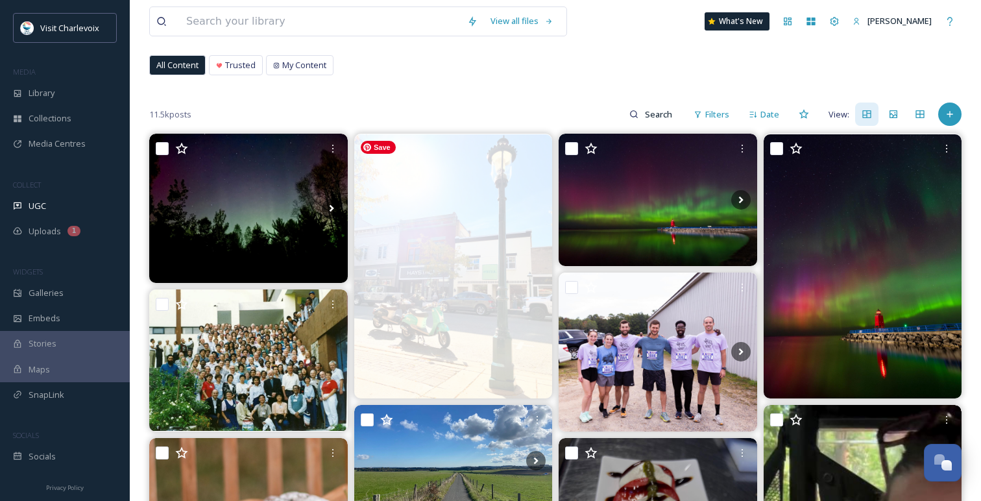
scroll to position [144, 0]
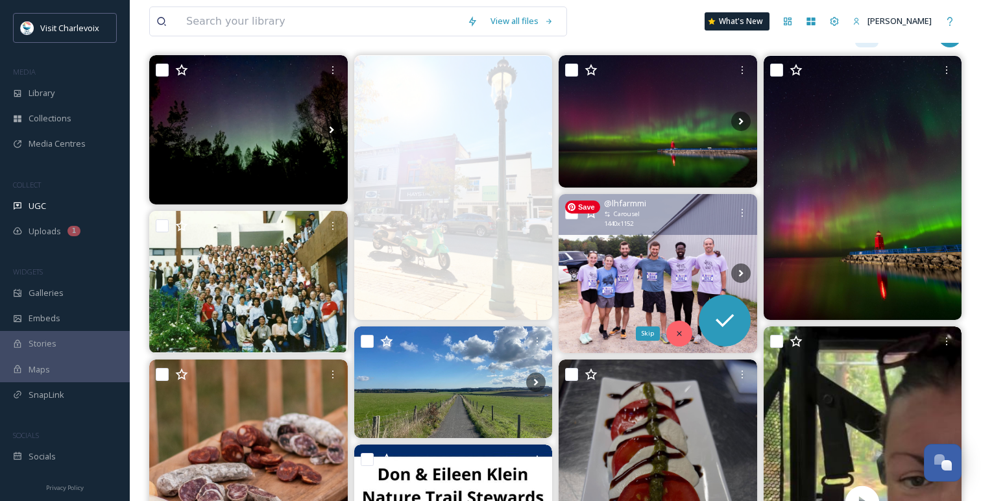
click at [680, 333] on icon at bounding box center [679, 333] width 9 height 9
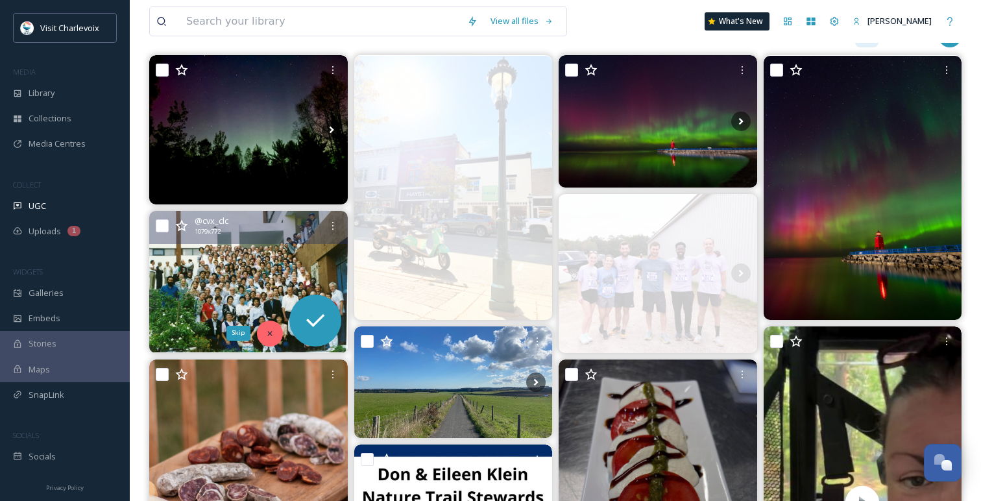
click at [271, 329] on icon at bounding box center [269, 333] width 9 height 9
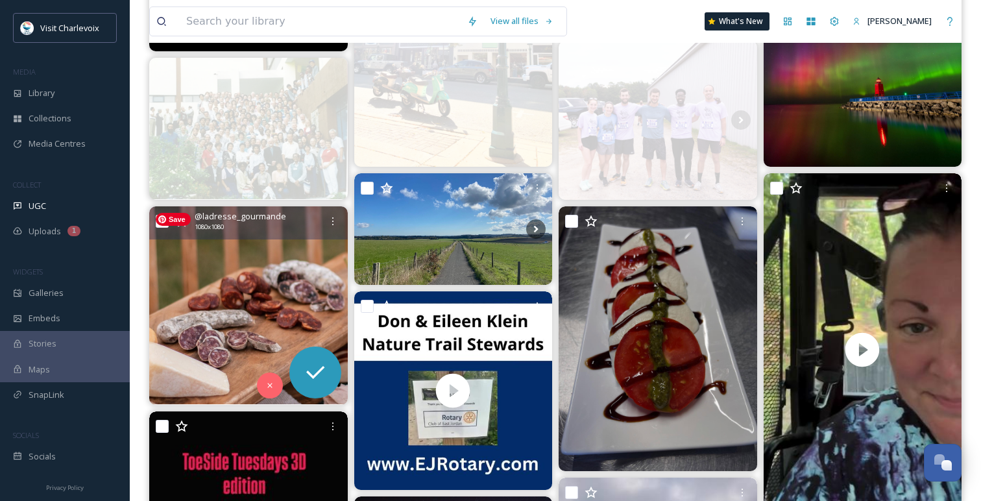
scroll to position [335, 0]
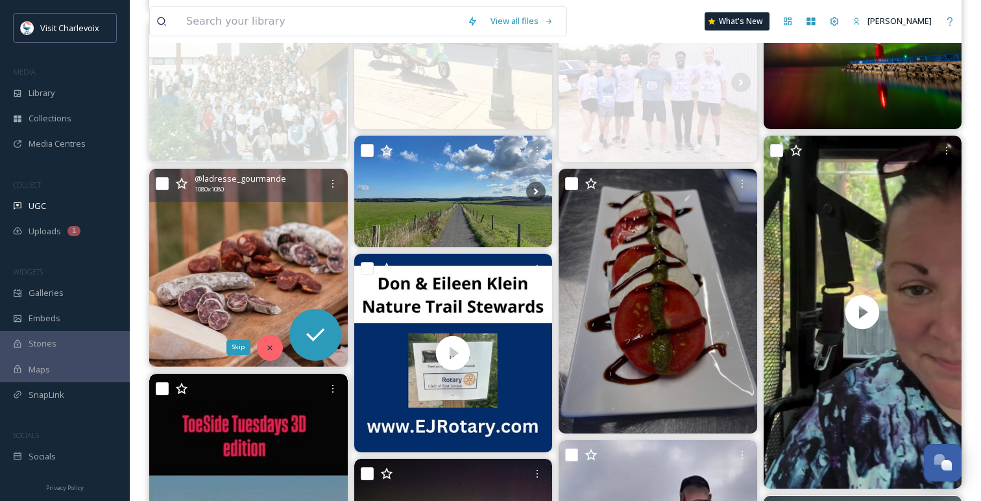
click at [273, 341] on div "Skip" at bounding box center [270, 348] width 26 height 26
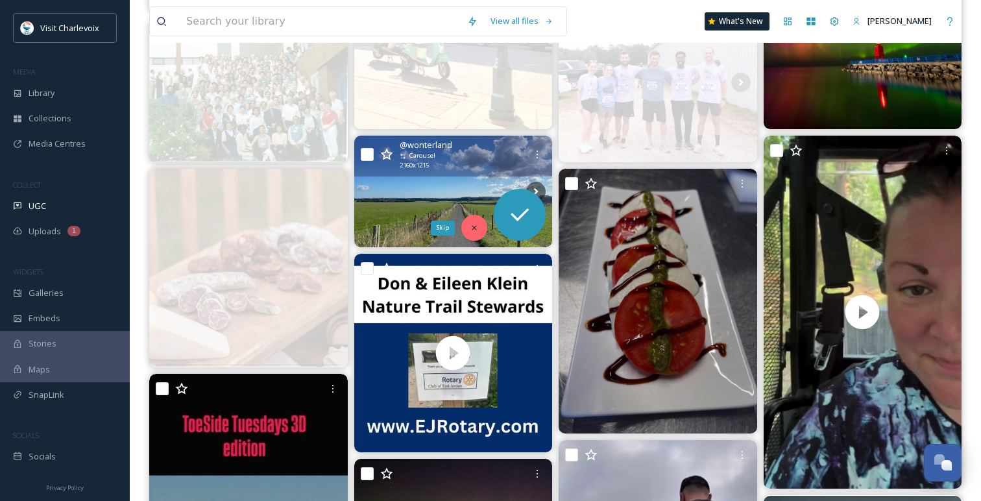
click at [472, 221] on div "Skip" at bounding box center [474, 228] width 26 height 26
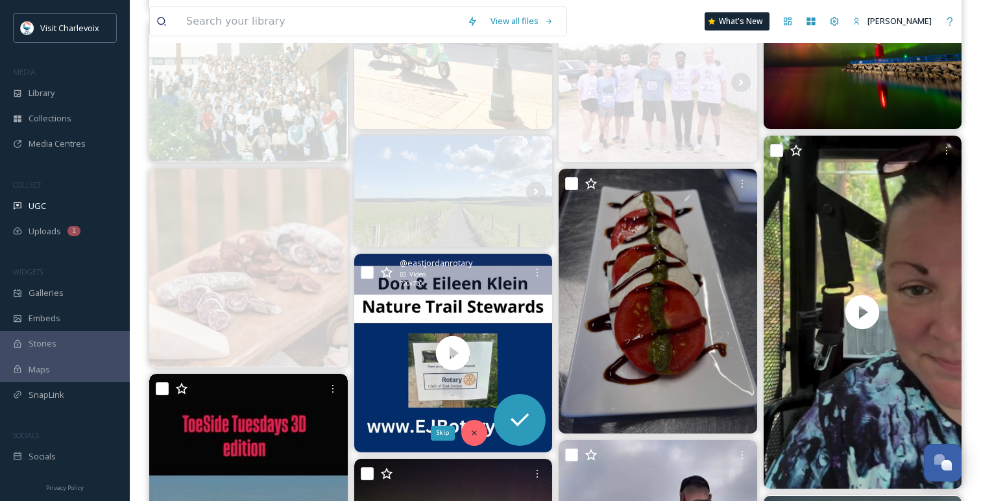
click at [474, 430] on icon at bounding box center [474, 432] width 9 height 9
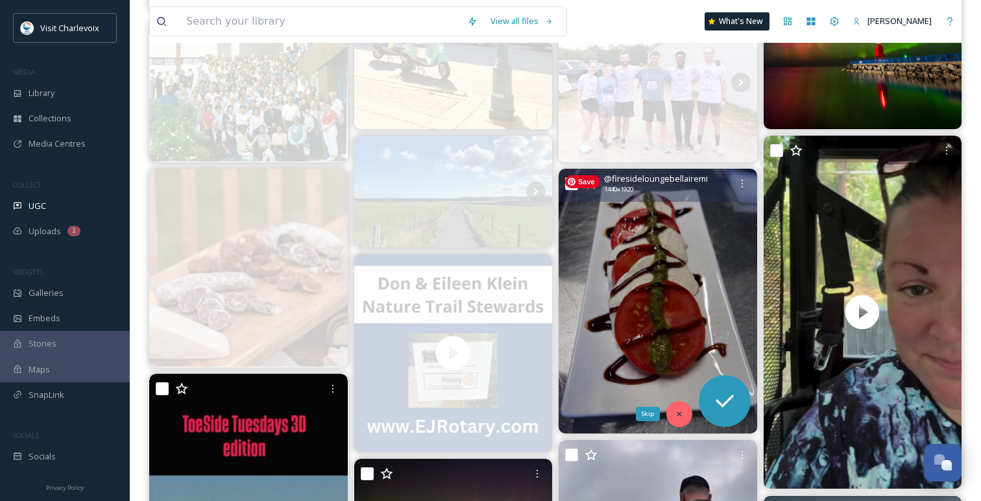
click at [678, 414] on icon at bounding box center [679, 413] width 5 height 5
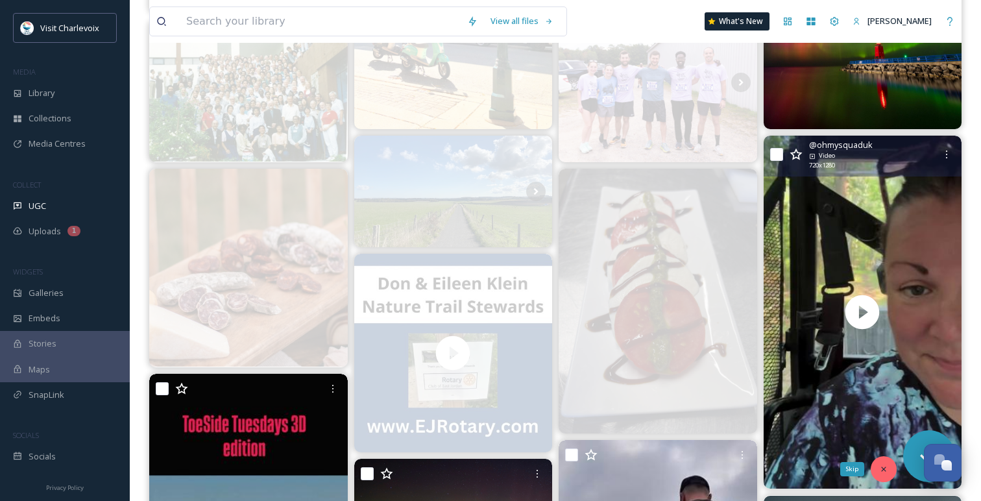
click at [888, 469] on div "Skip" at bounding box center [884, 469] width 26 height 26
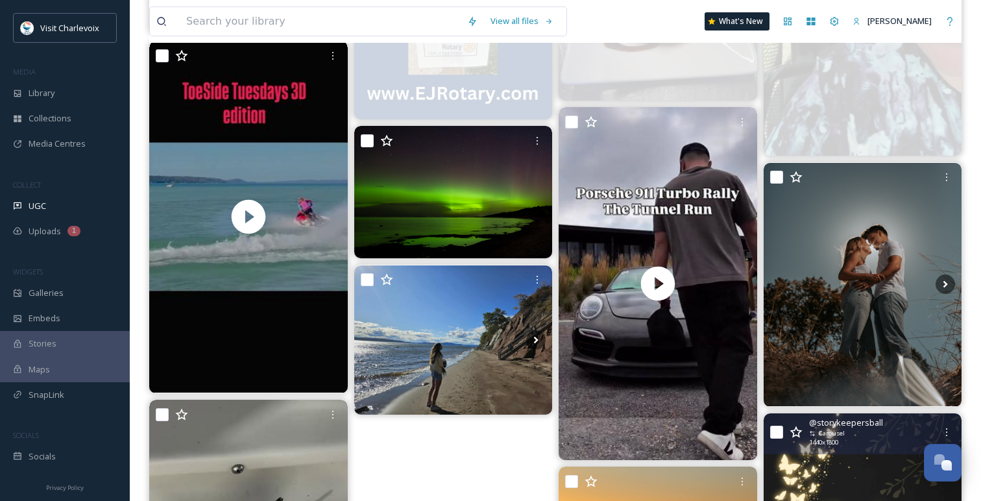
scroll to position [674, 0]
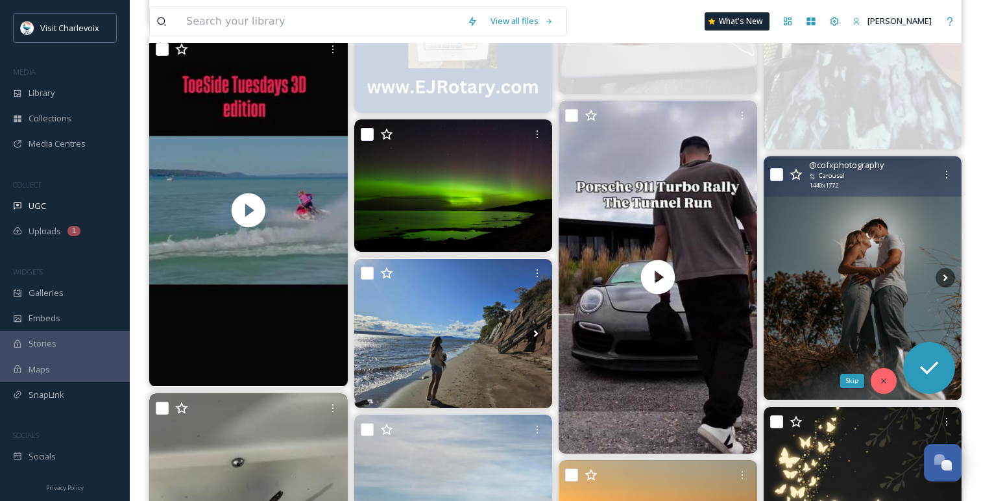
click at [887, 377] on icon at bounding box center [883, 380] width 9 height 9
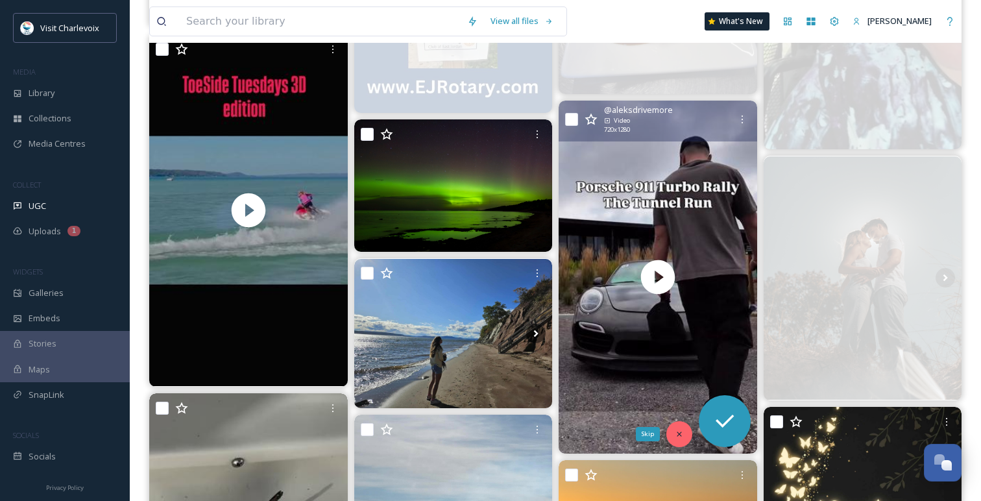
click at [680, 440] on div "Skip" at bounding box center [679, 434] width 26 height 26
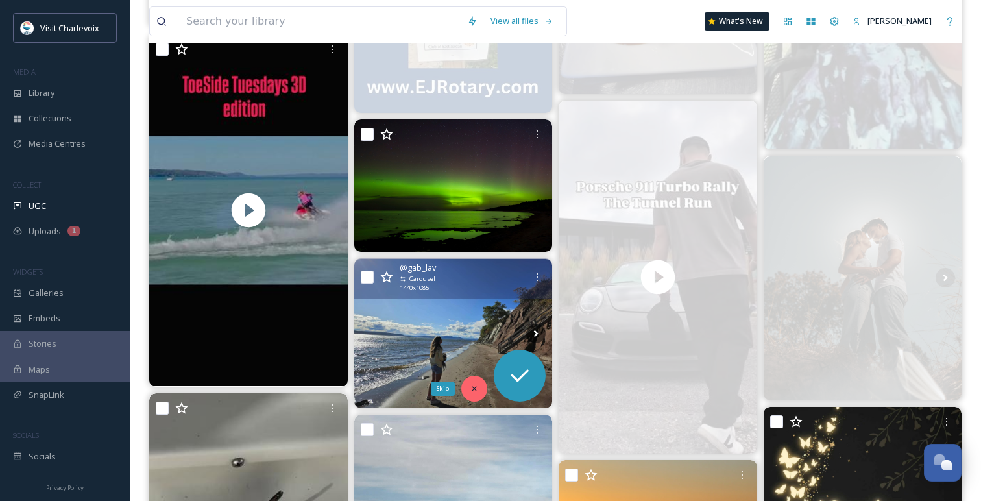
click at [472, 387] on icon at bounding box center [474, 388] width 9 height 9
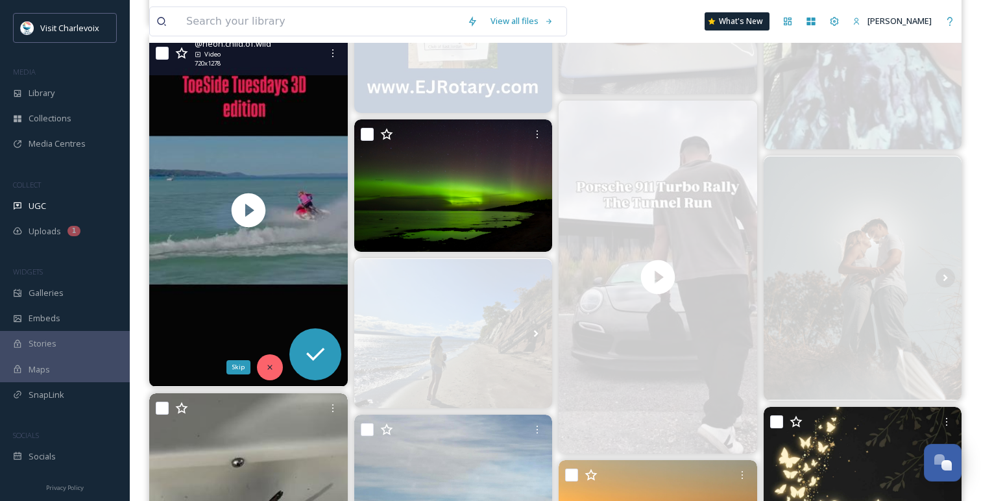
click at [269, 367] on icon at bounding box center [269, 367] width 9 height 9
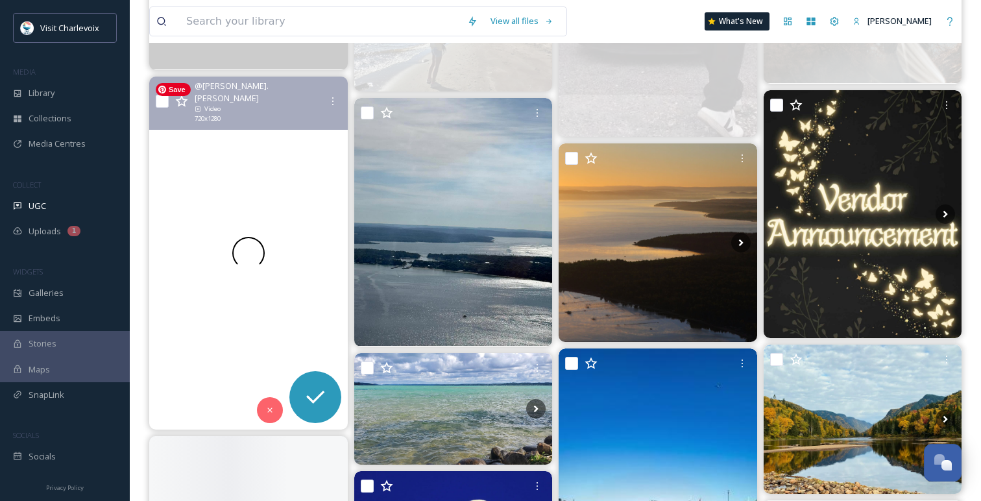
scroll to position [1006, 0]
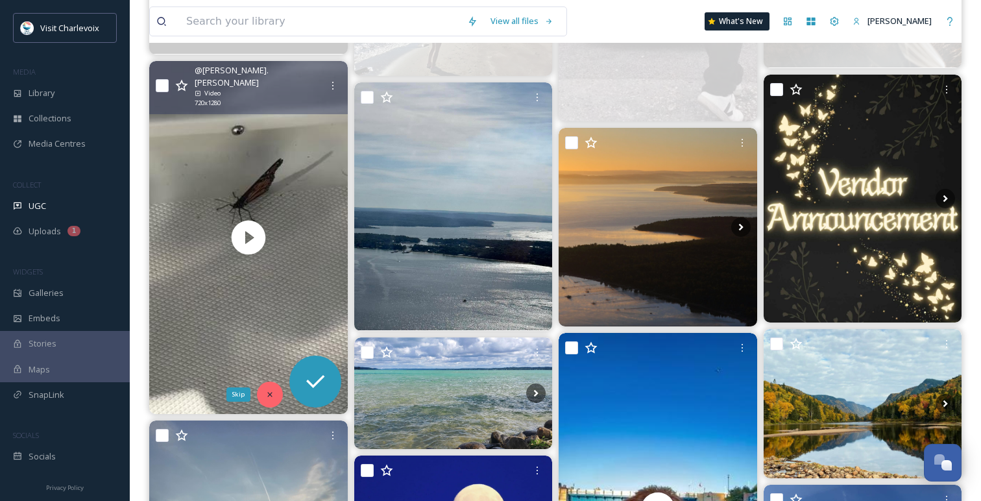
click at [264, 393] on div "Skip" at bounding box center [270, 394] width 26 height 26
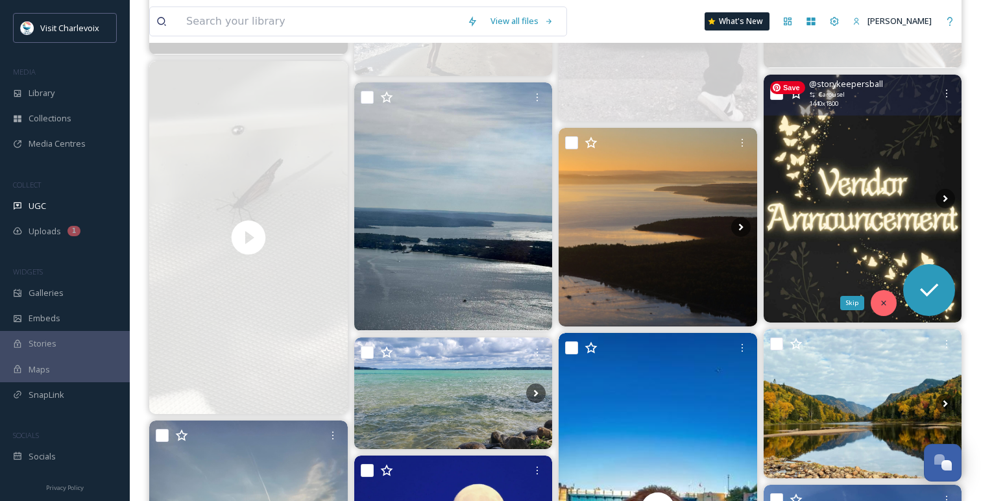
click at [883, 301] on icon at bounding box center [883, 302] width 9 height 9
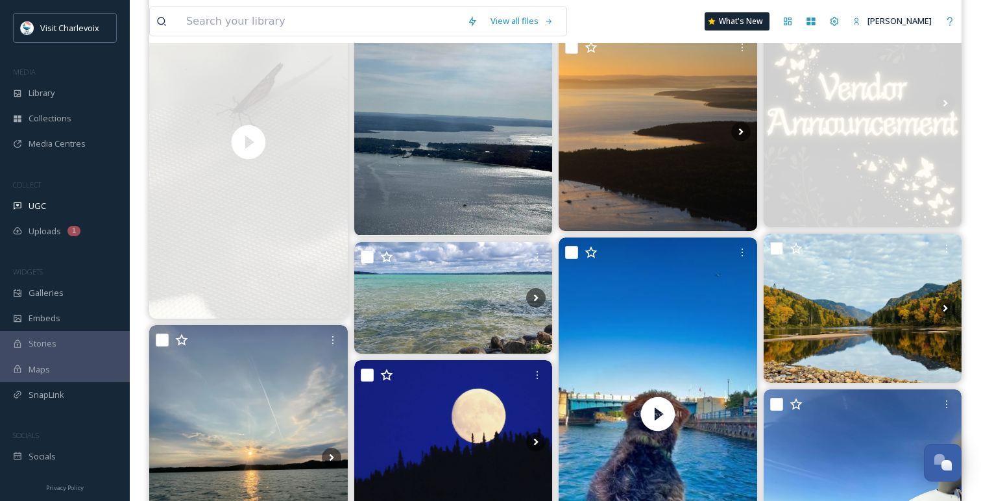
scroll to position [1152, 0]
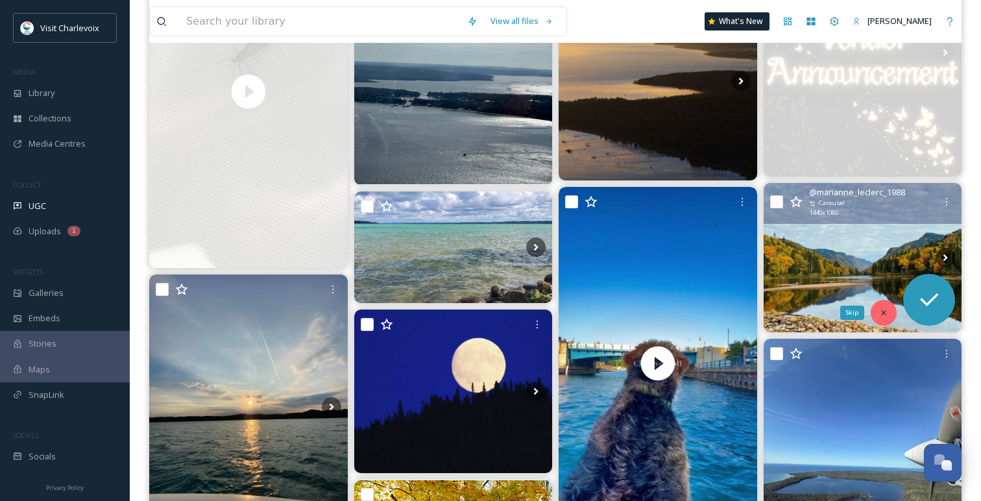
click at [887, 313] on icon at bounding box center [883, 312] width 9 height 9
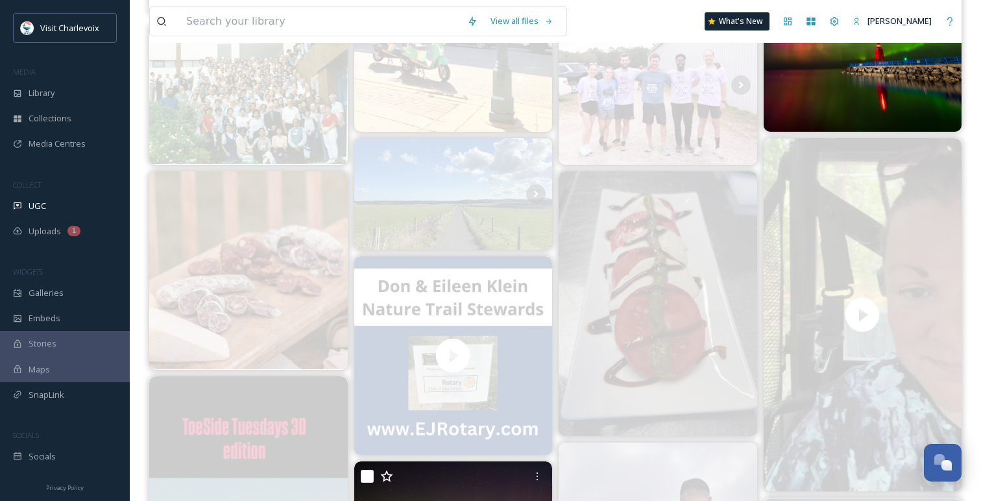
scroll to position [0, 0]
